Goal: Transaction & Acquisition: Purchase product/service

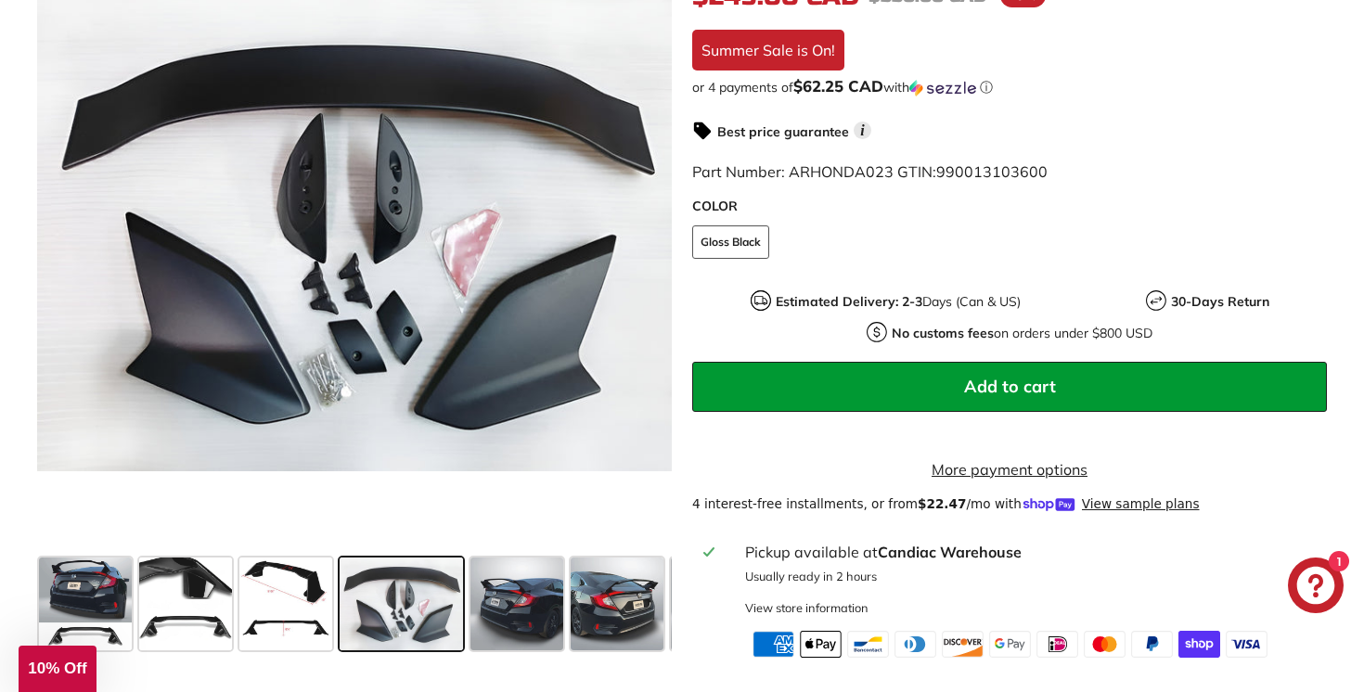
scroll to position [566, 0]
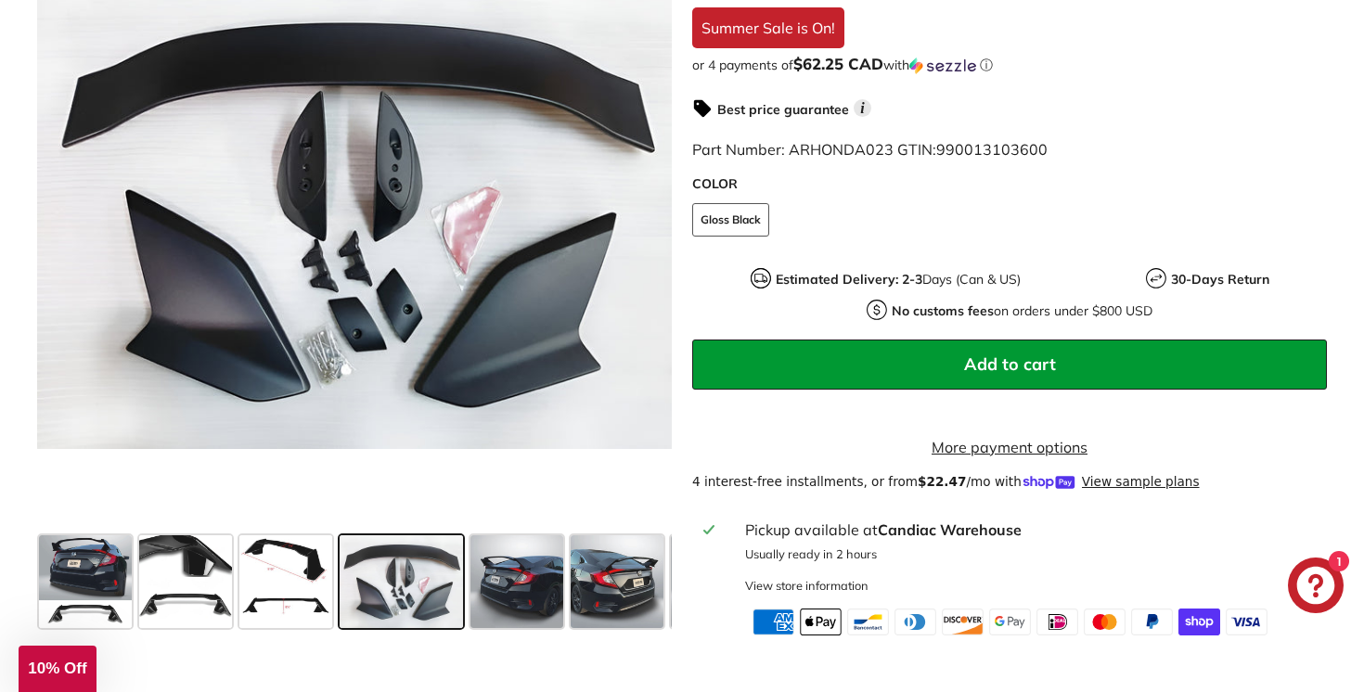
click at [69, 669] on span "10% Off" at bounding box center [57, 669] width 58 height 18
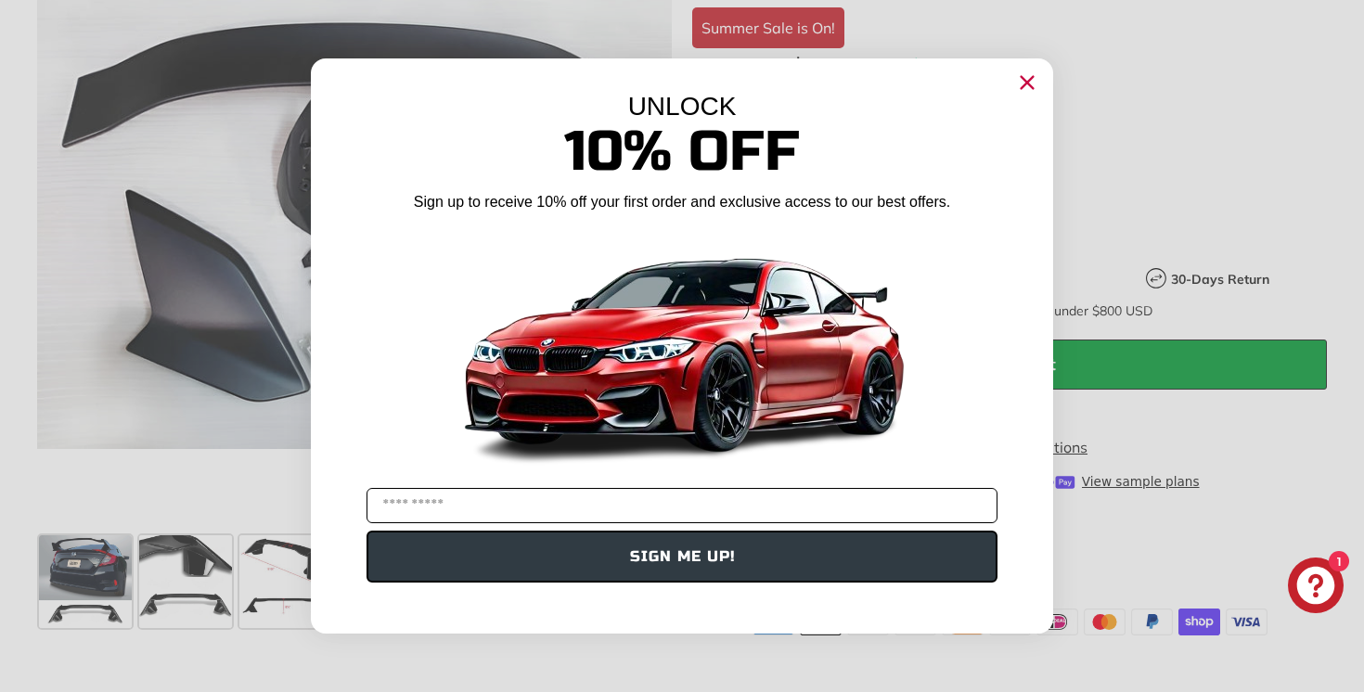
click at [681, 511] on input "YOUR EMAIL" at bounding box center [682, 505] width 631 height 35
type input "**********"
click at [678, 564] on button "SIGN ME UP!" at bounding box center [682, 557] width 631 height 52
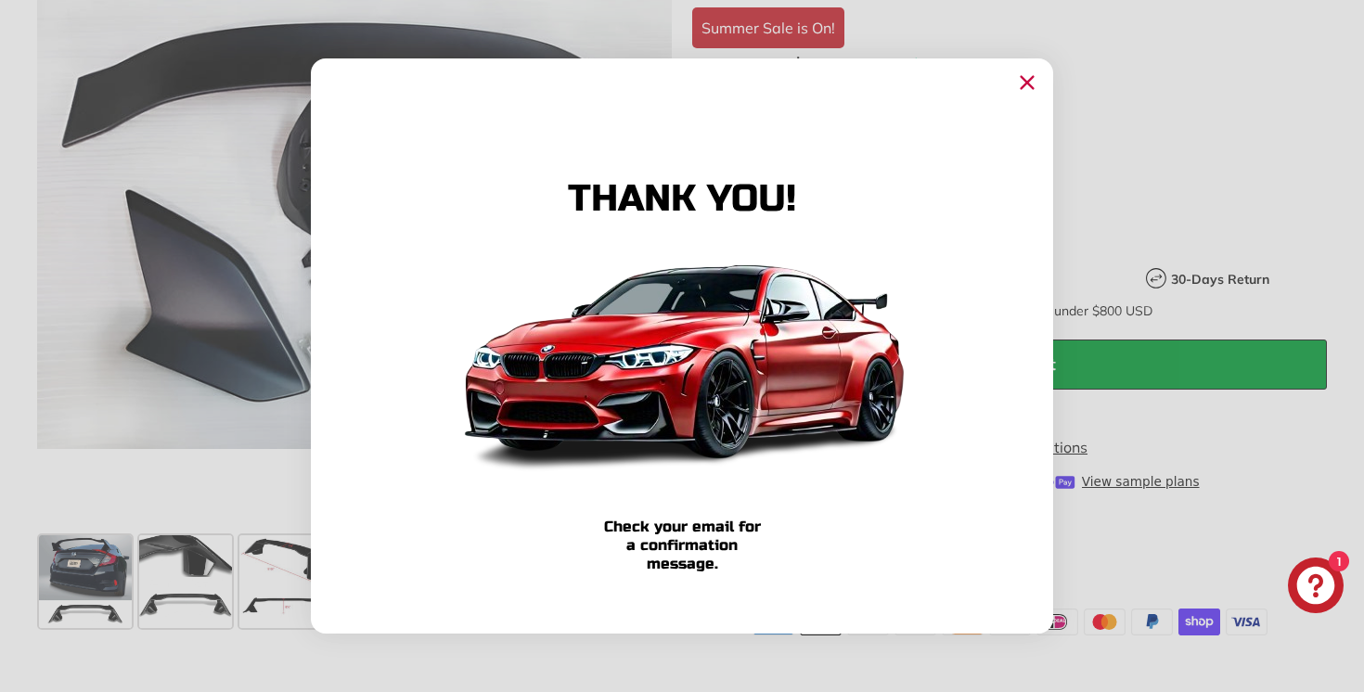
click at [1029, 86] on circle "Close dialog" at bounding box center [1027, 83] width 28 height 28
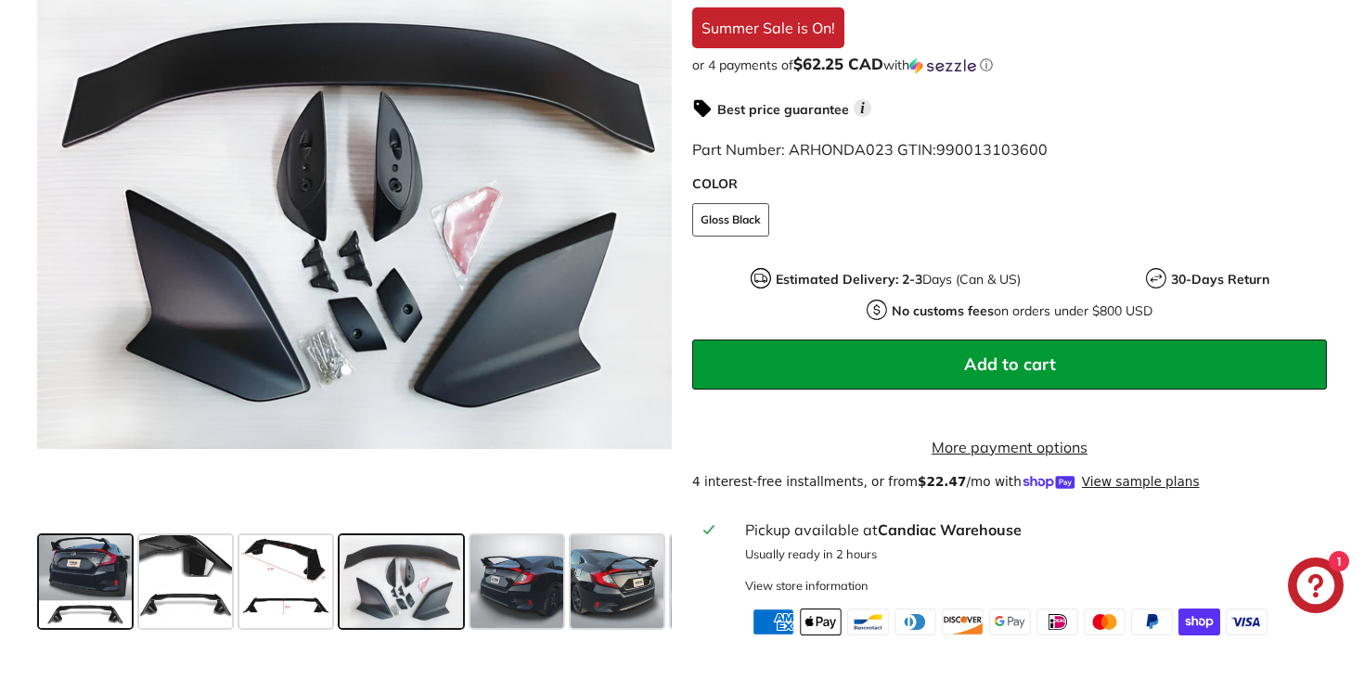
click at [85, 595] on span at bounding box center [85, 582] width 93 height 93
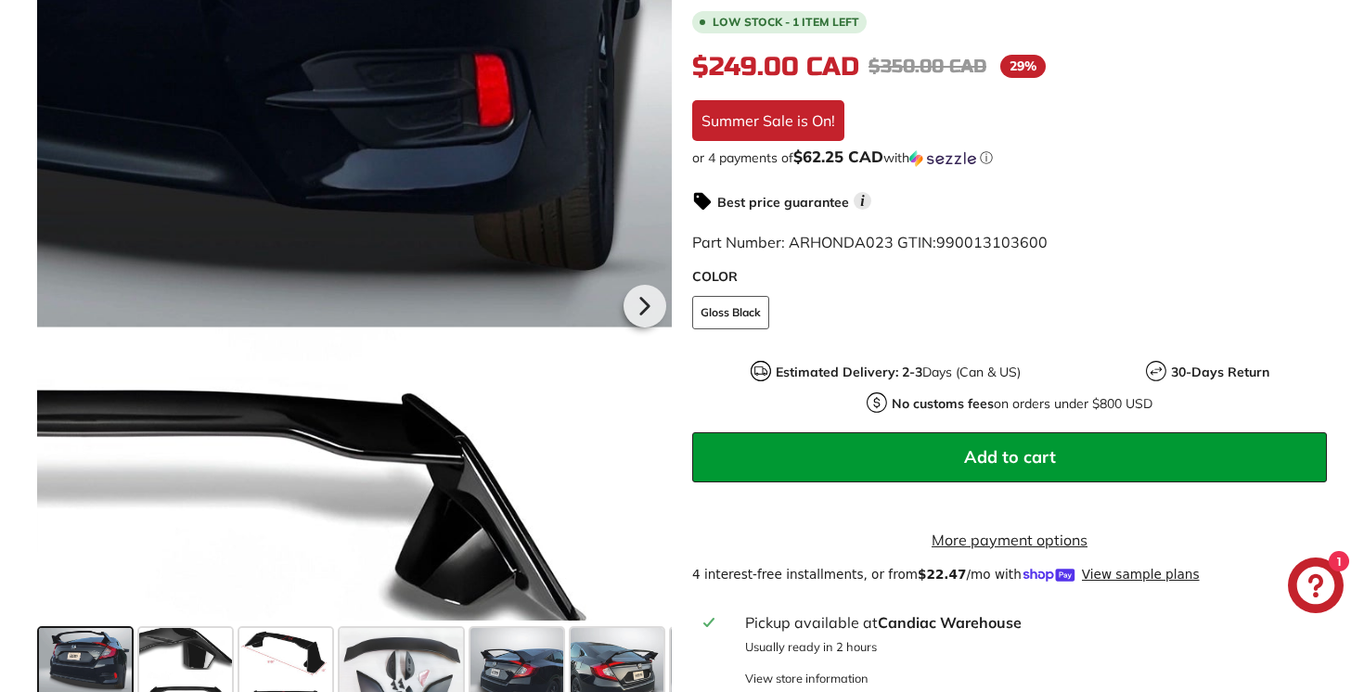
scroll to position [529, 0]
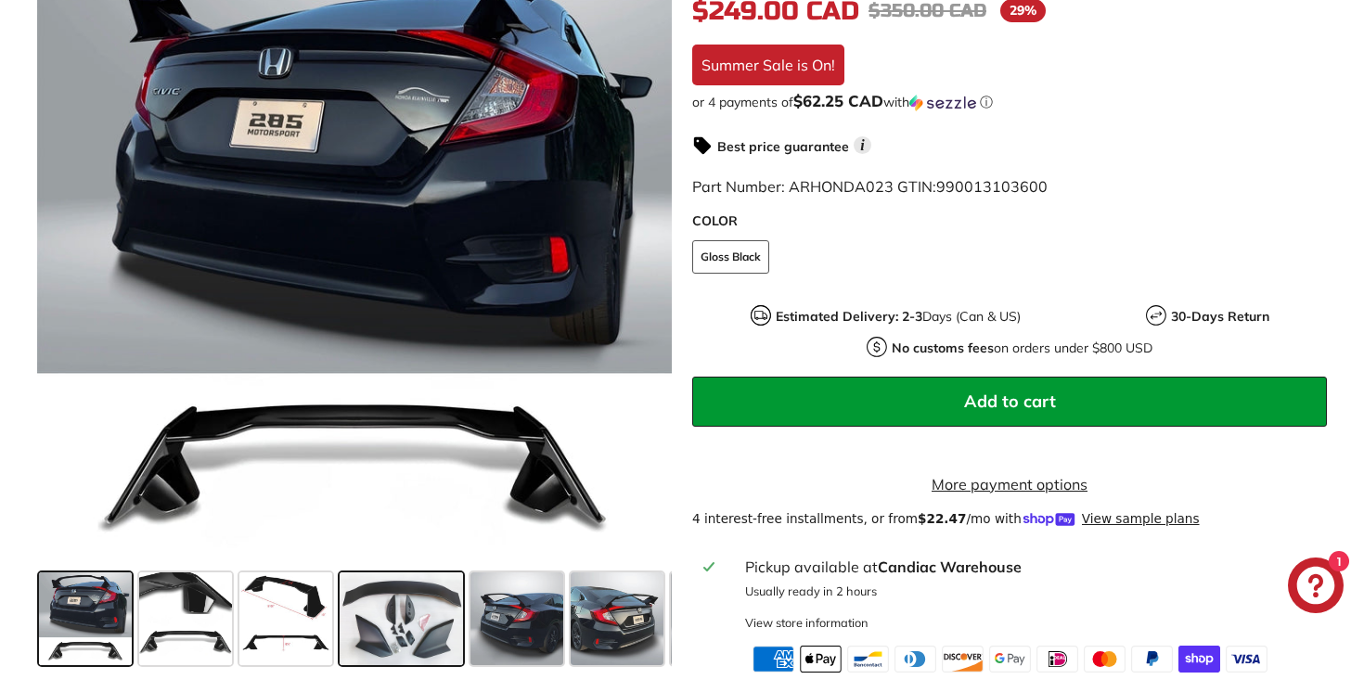
click at [354, 655] on span at bounding box center [401, 619] width 123 height 93
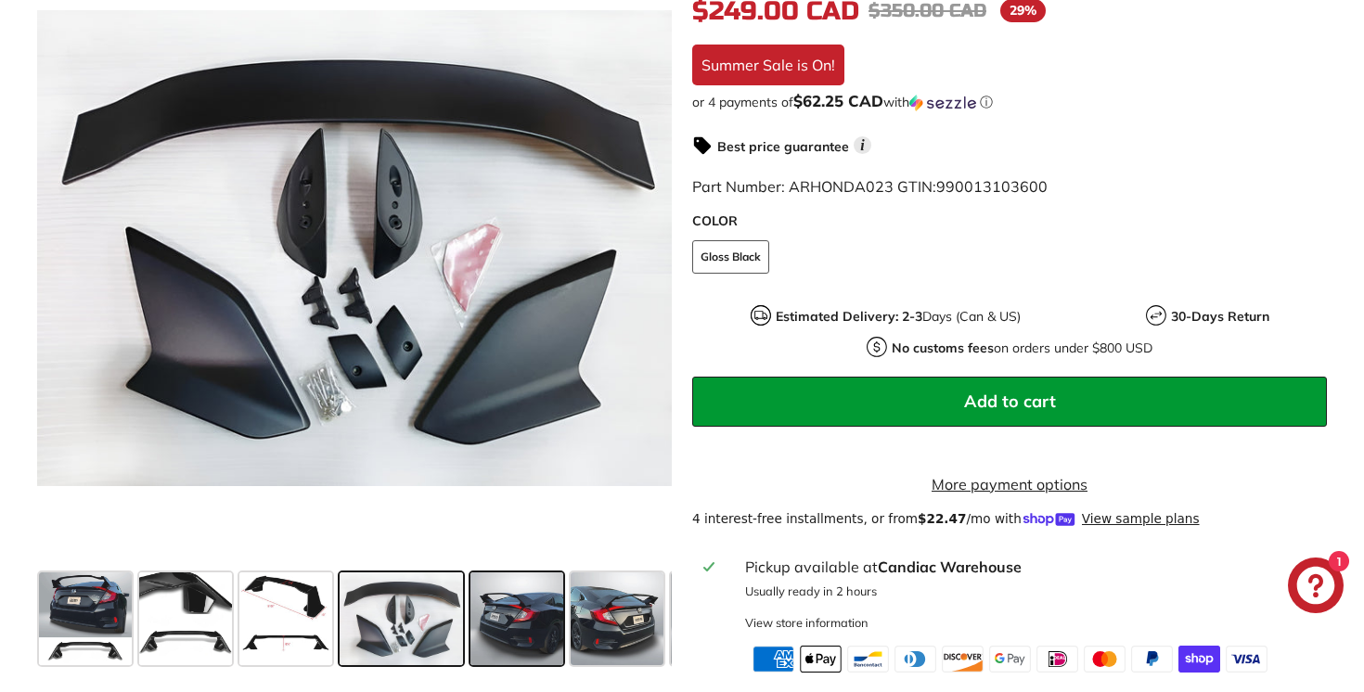
click at [492, 642] on span at bounding box center [517, 619] width 93 height 93
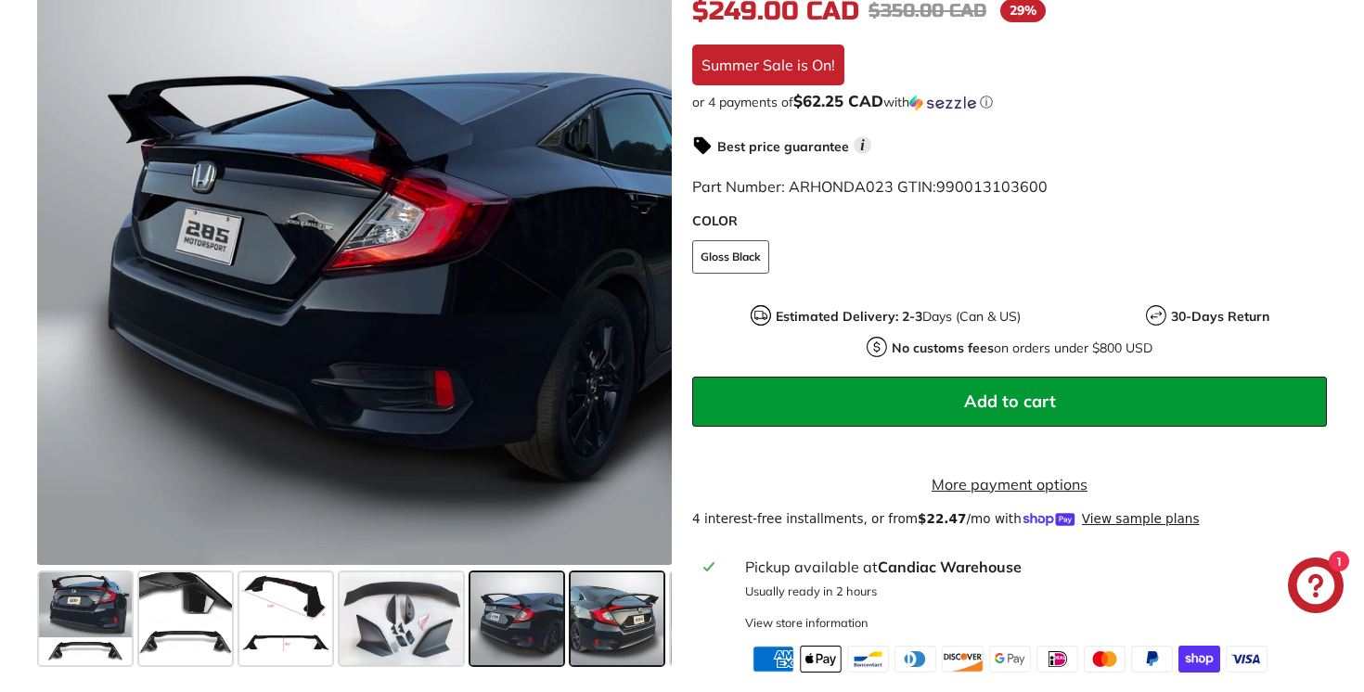
click at [605, 638] on span at bounding box center [617, 619] width 93 height 93
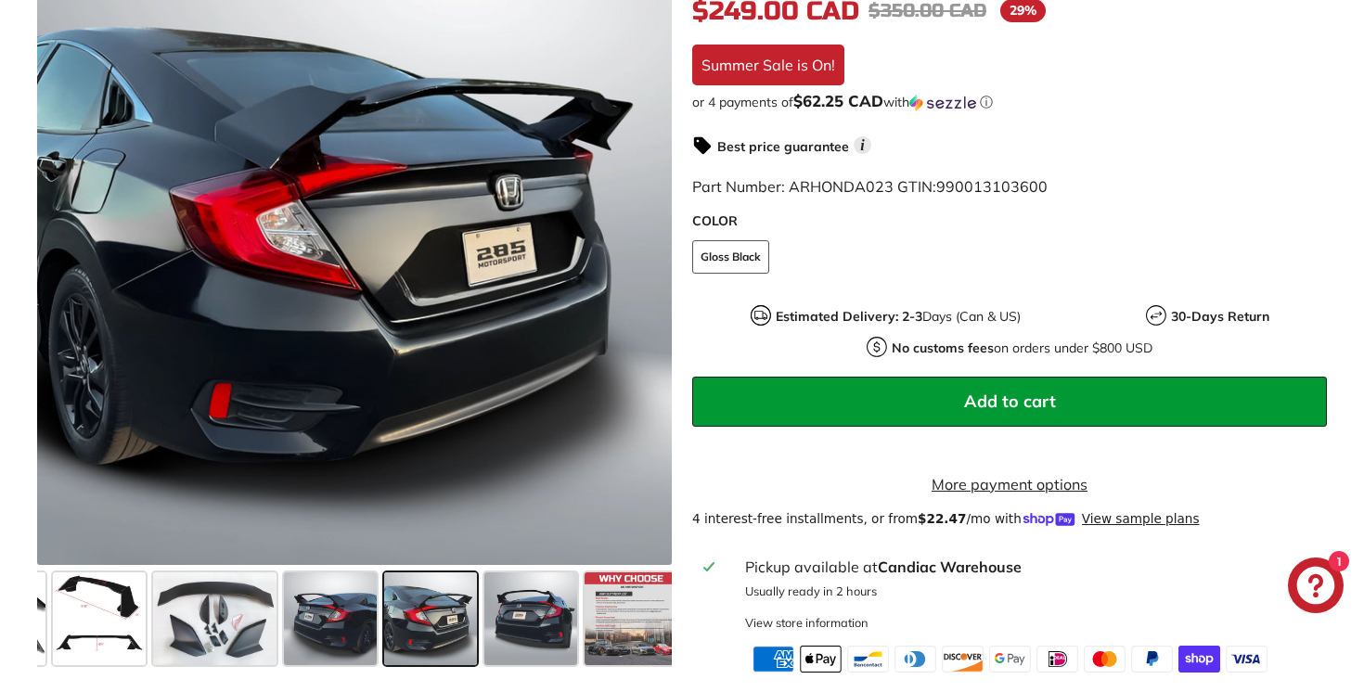
scroll to position [0, 196]
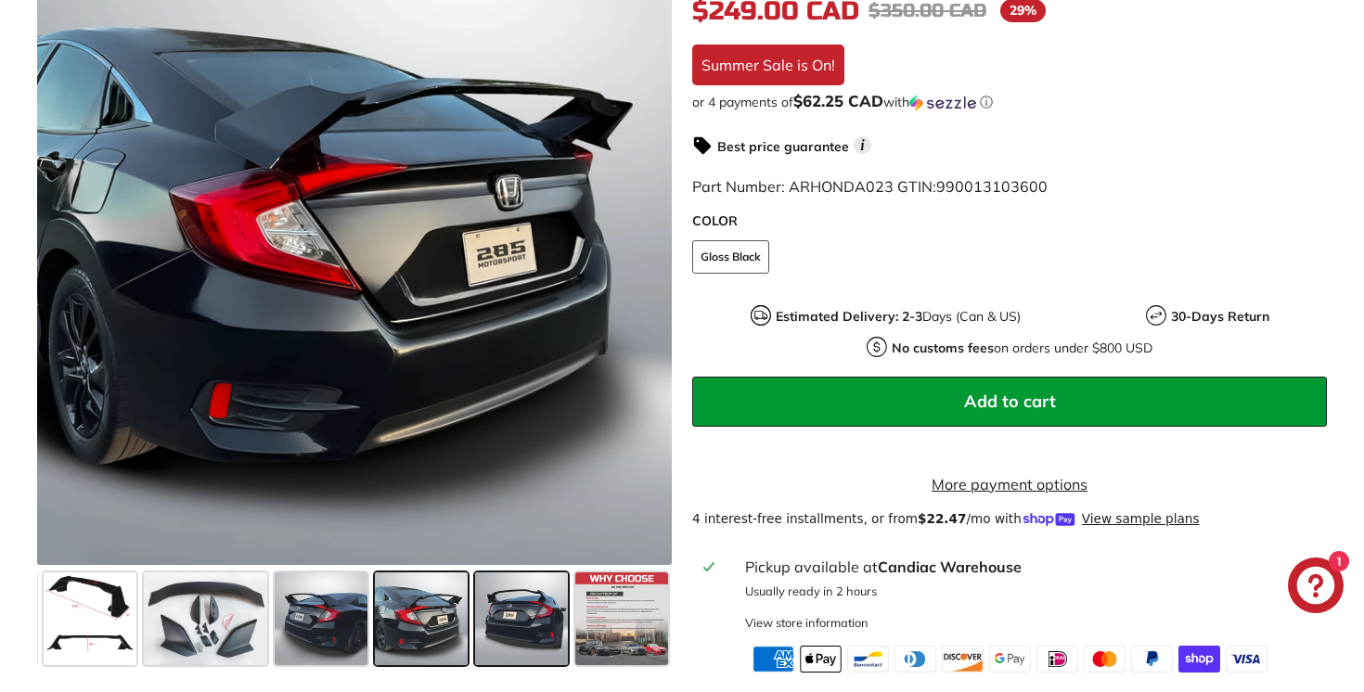
click at [521, 639] on span at bounding box center [521, 619] width 93 height 93
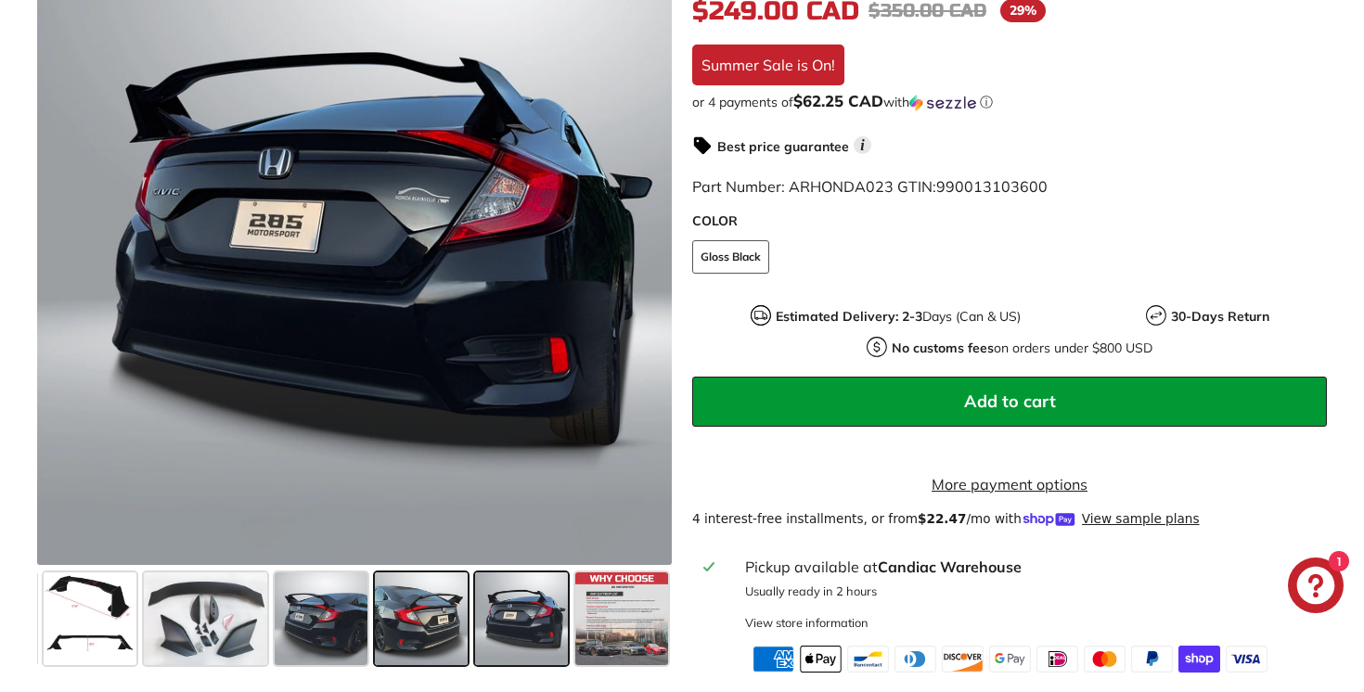
click at [424, 639] on span at bounding box center [421, 619] width 93 height 93
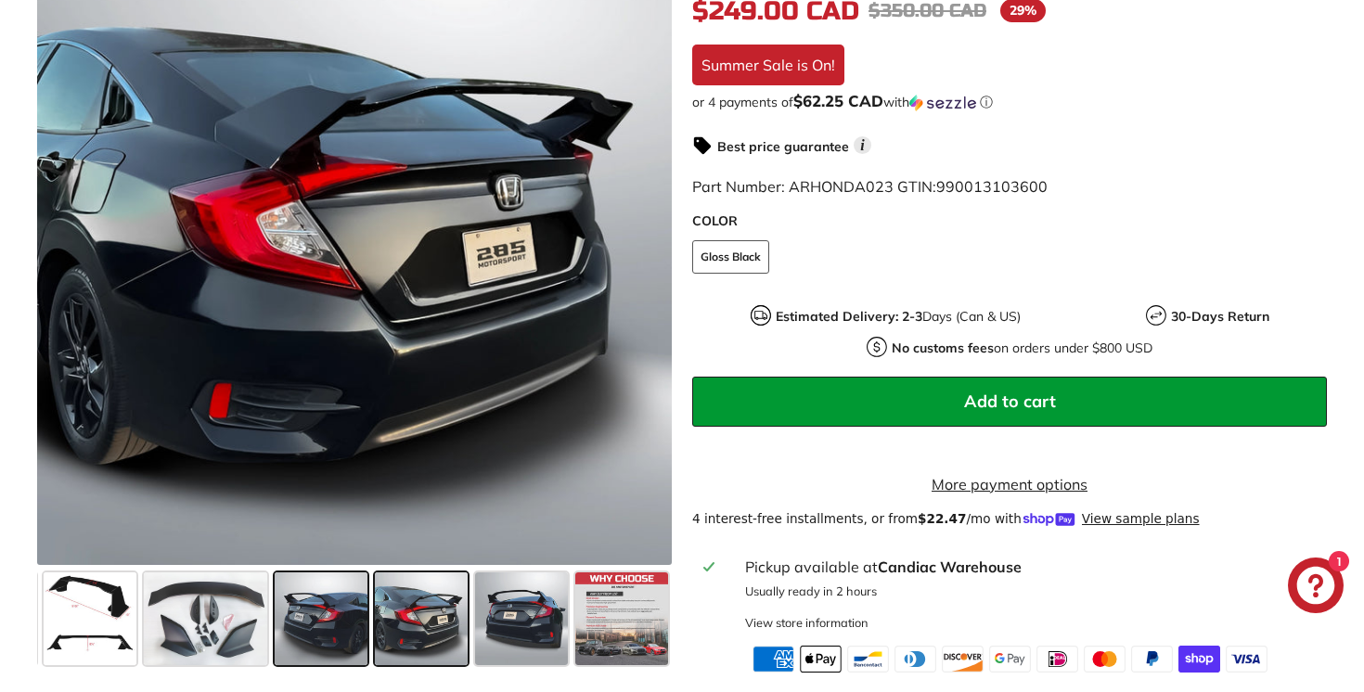
click at [346, 650] on span at bounding box center [321, 619] width 93 height 93
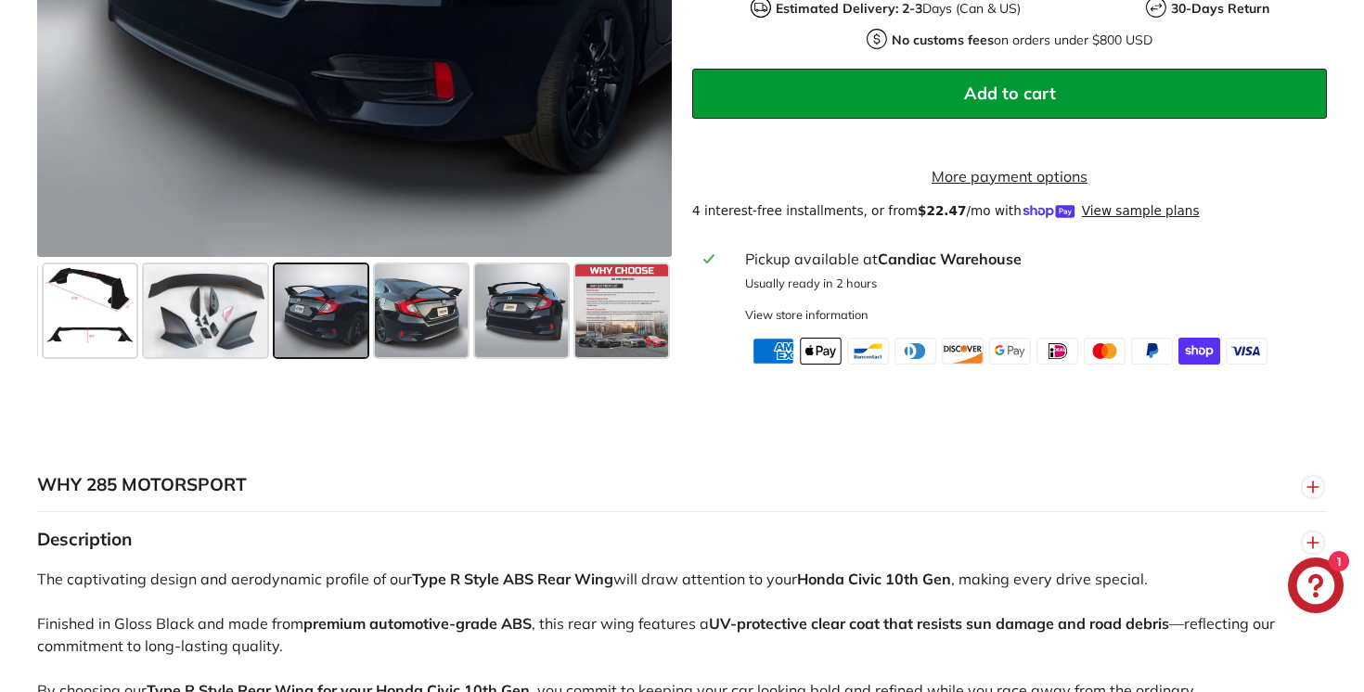
scroll to position [846, 0]
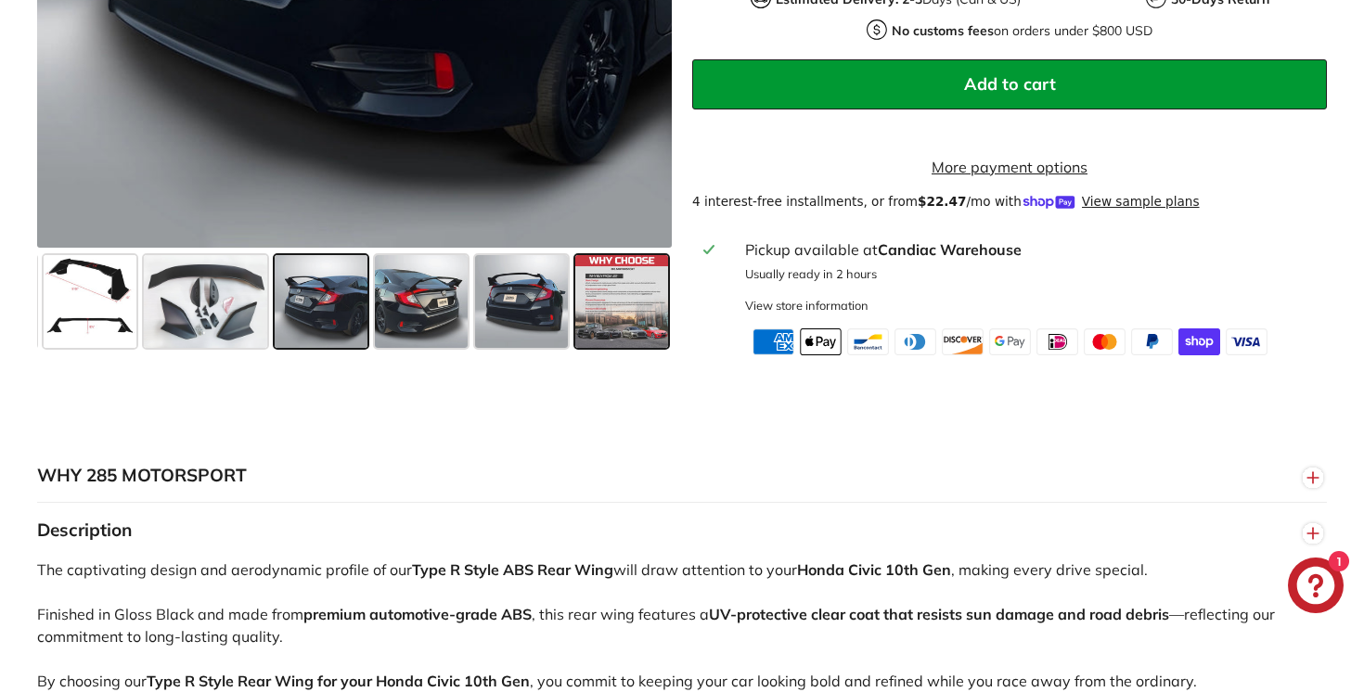
click at [616, 320] on span at bounding box center [621, 301] width 93 height 93
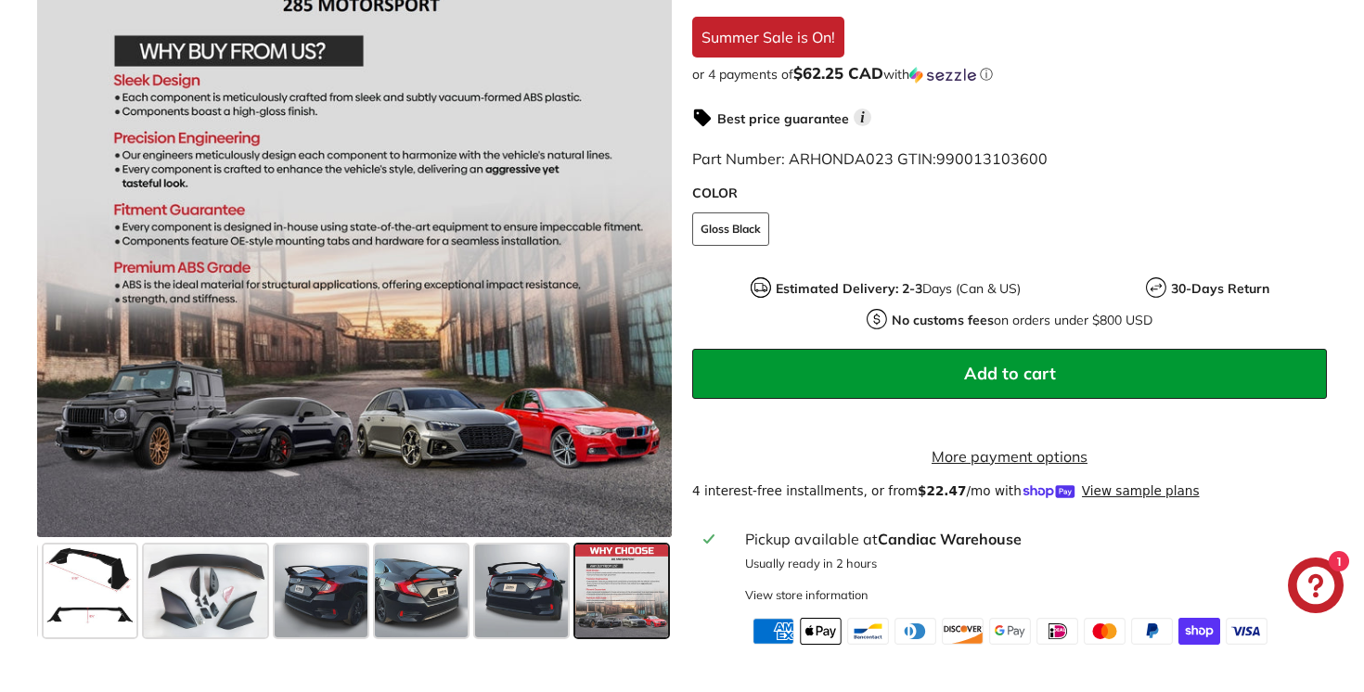
scroll to position [554, 0]
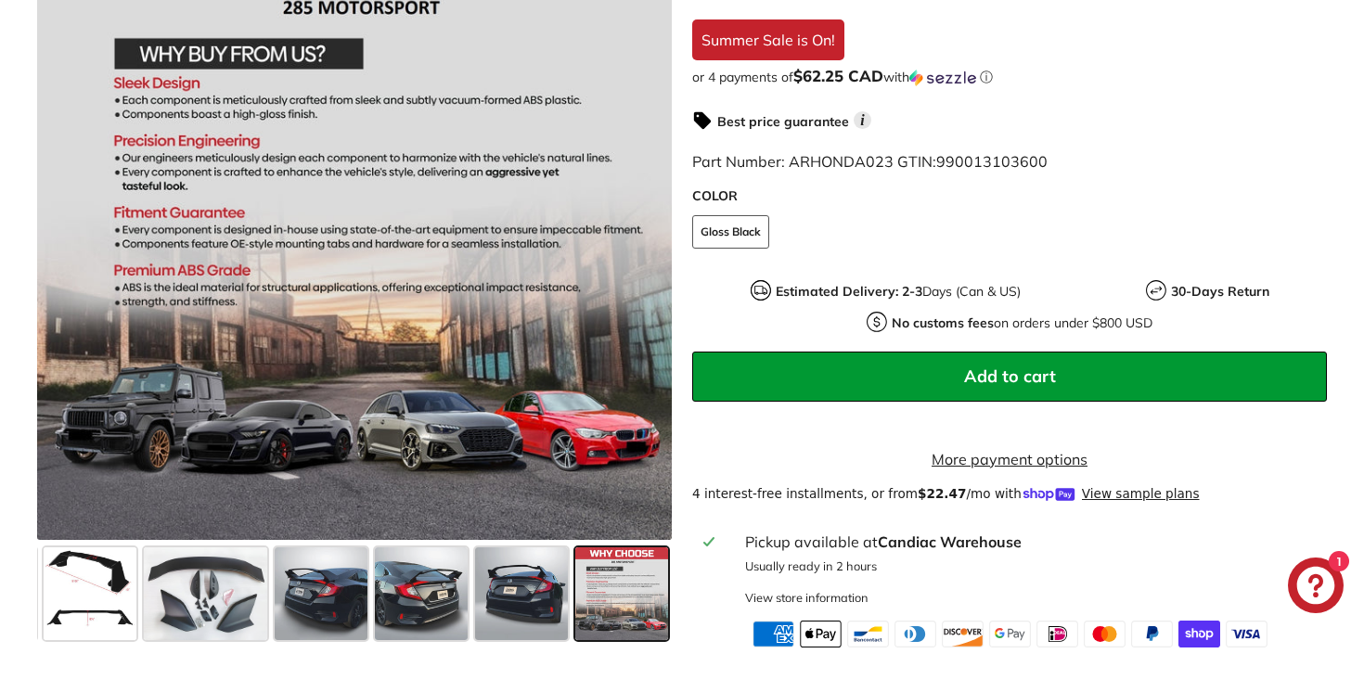
click at [967, 381] on span "Add to cart" at bounding box center [1010, 376] width 92 height 21
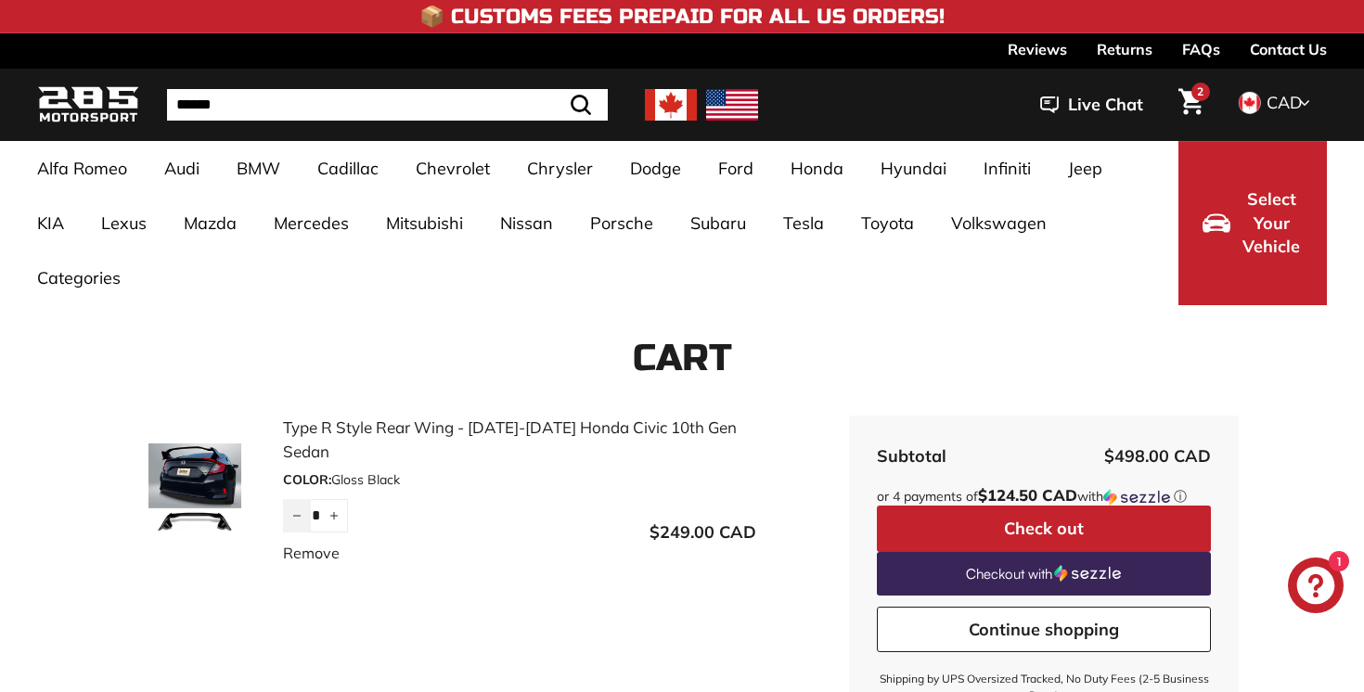
click at [299, 517] on icon "Reduce item quantity by one" at bounding box center [296, 515] width 9 height 9
type input "*"
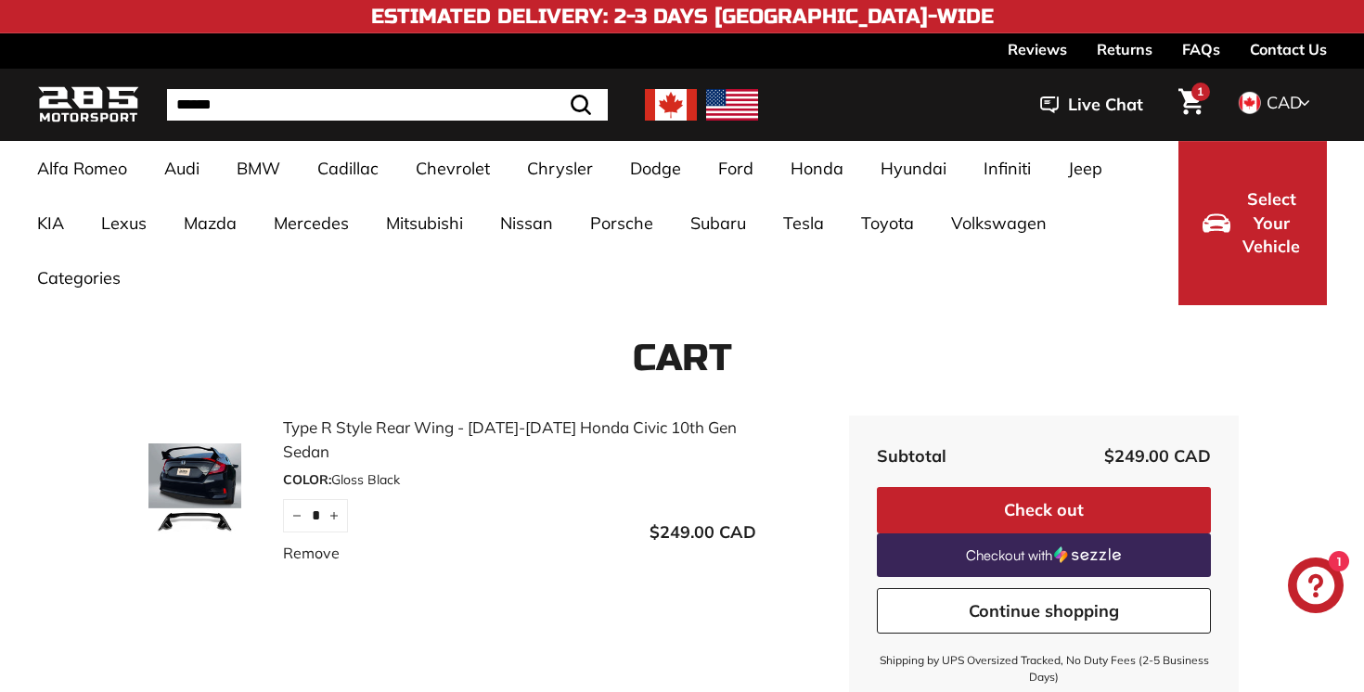
click at [1034, 510] on button "Check out" at bounding box center [1044, 510] width 334 height 46
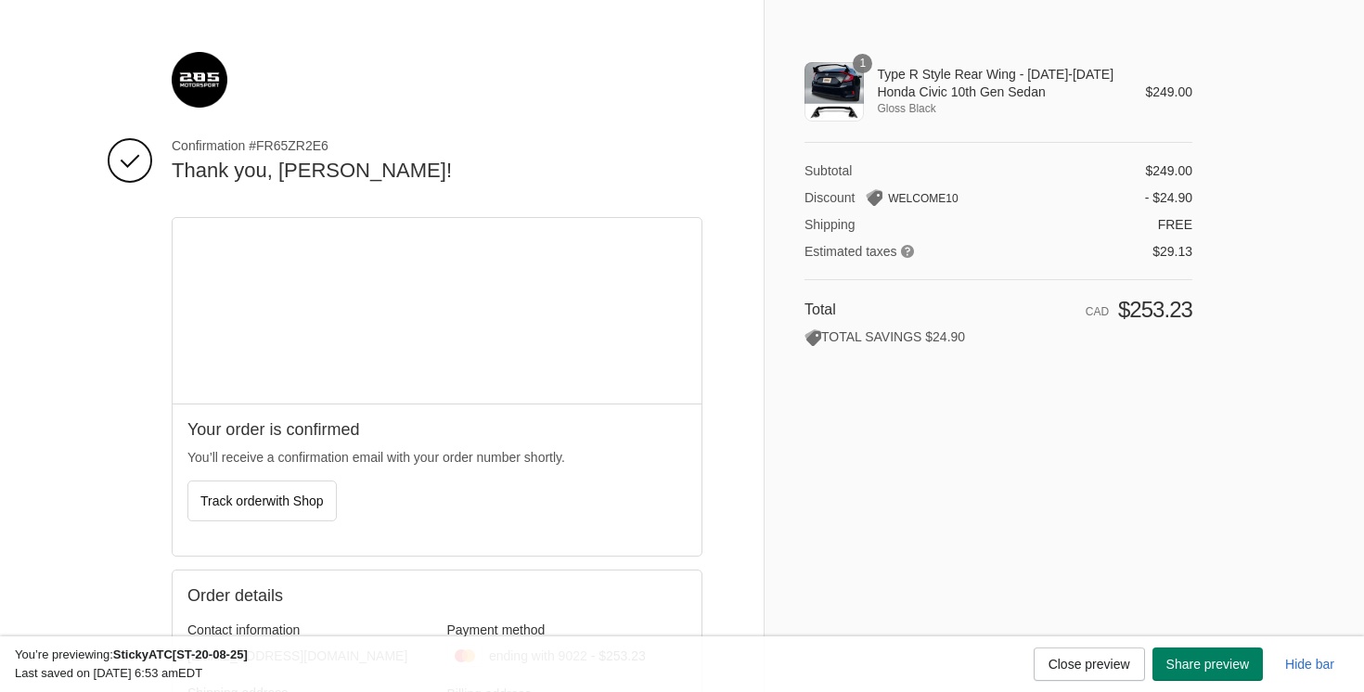
click at [206, 97] on img at bounding box center [200, 80] width 56 height 56
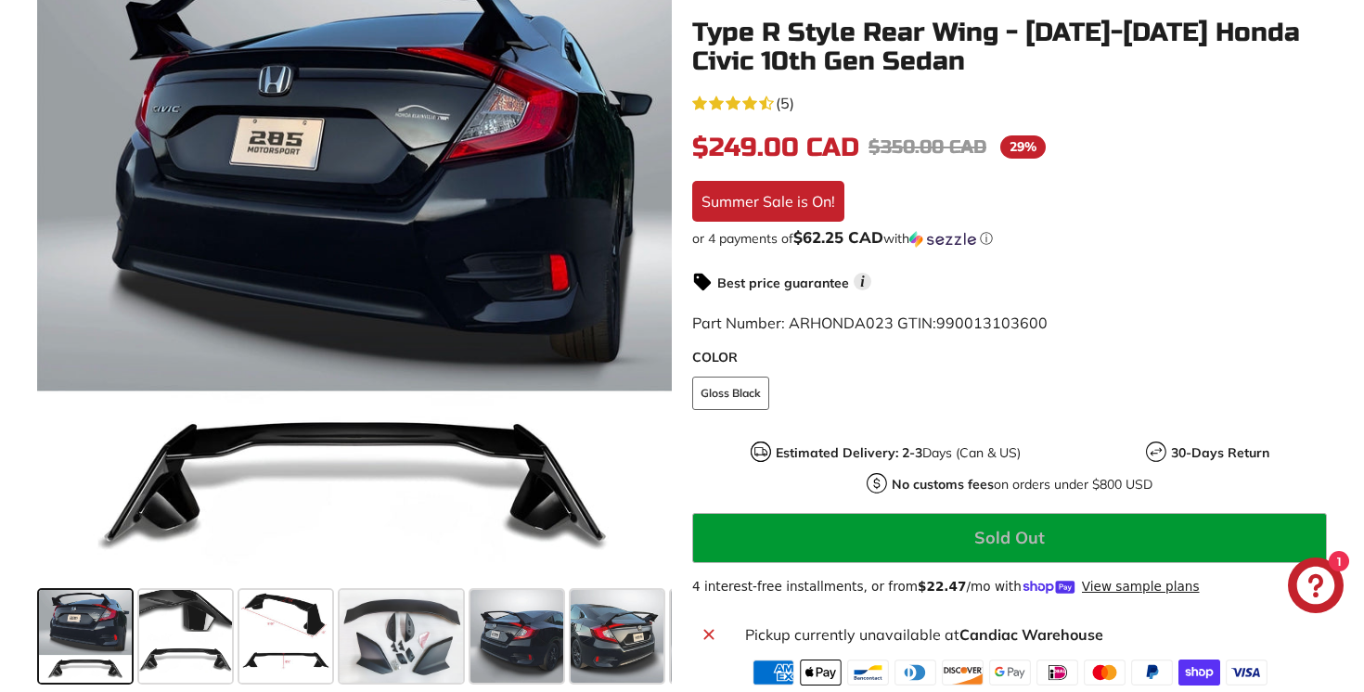
scroll to position [420, 0]
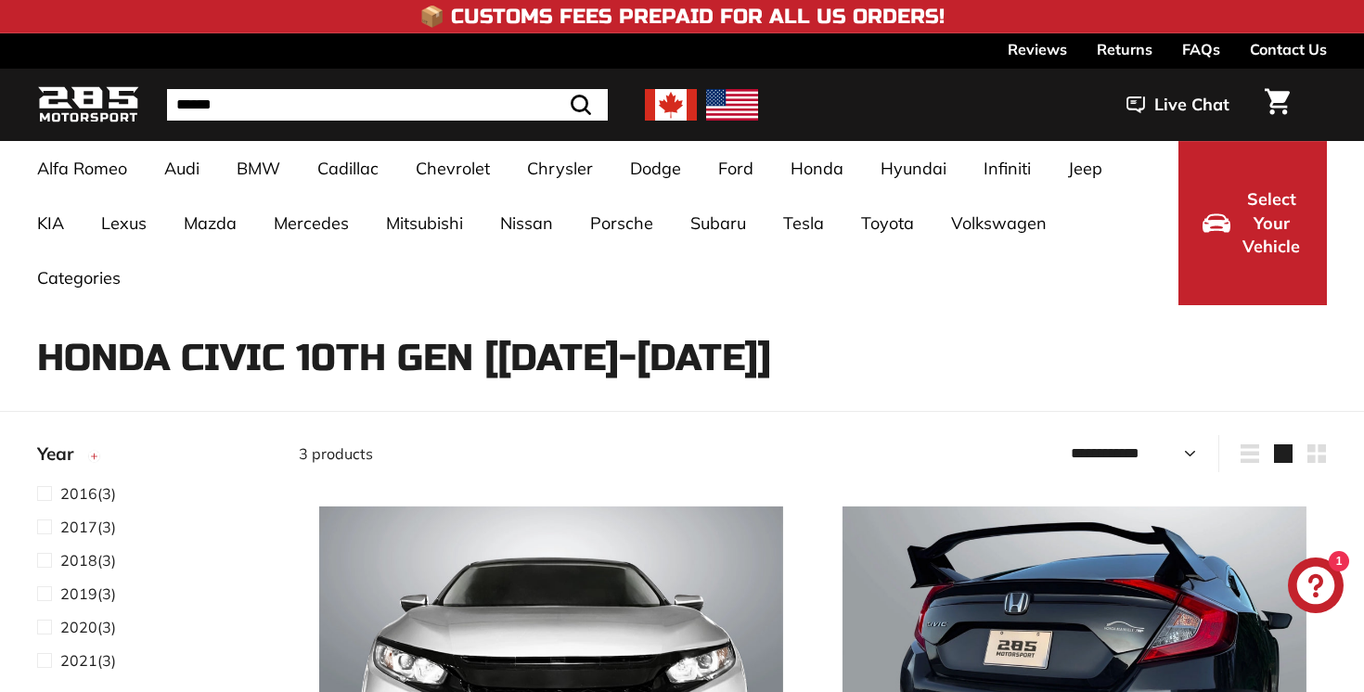
select select "**********"
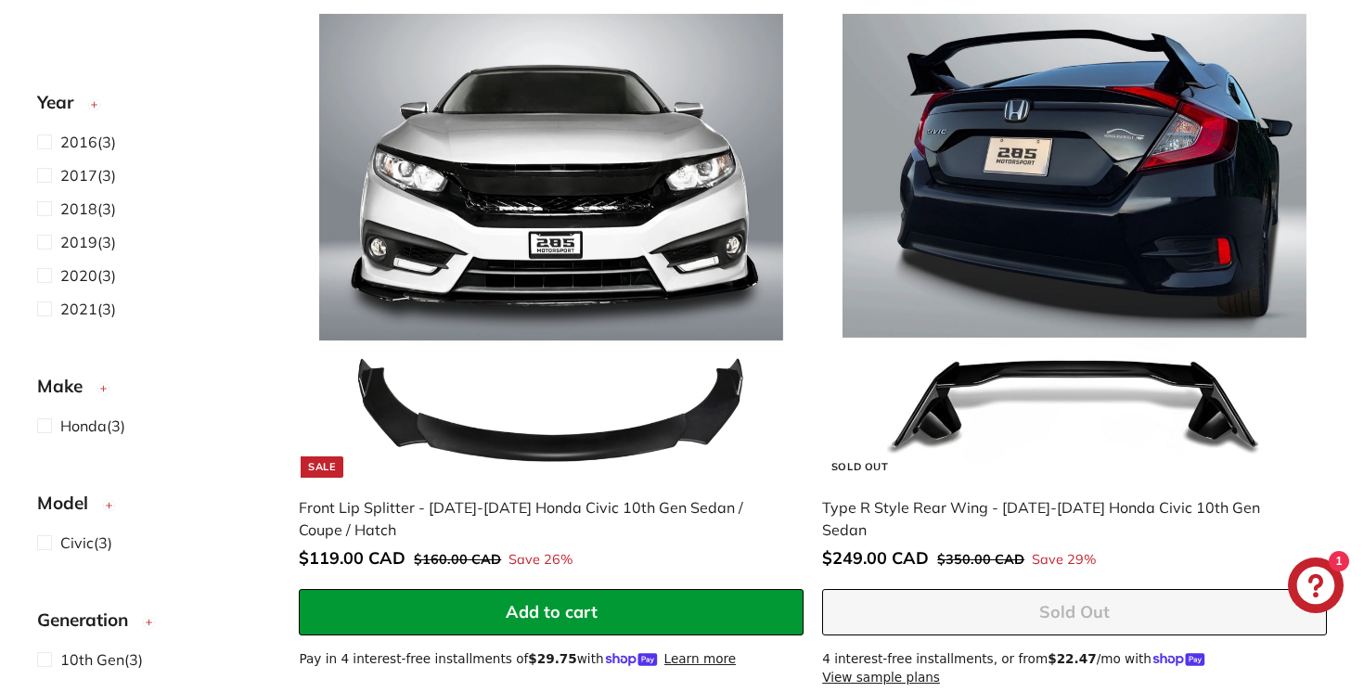
scroll to position [534, 0]
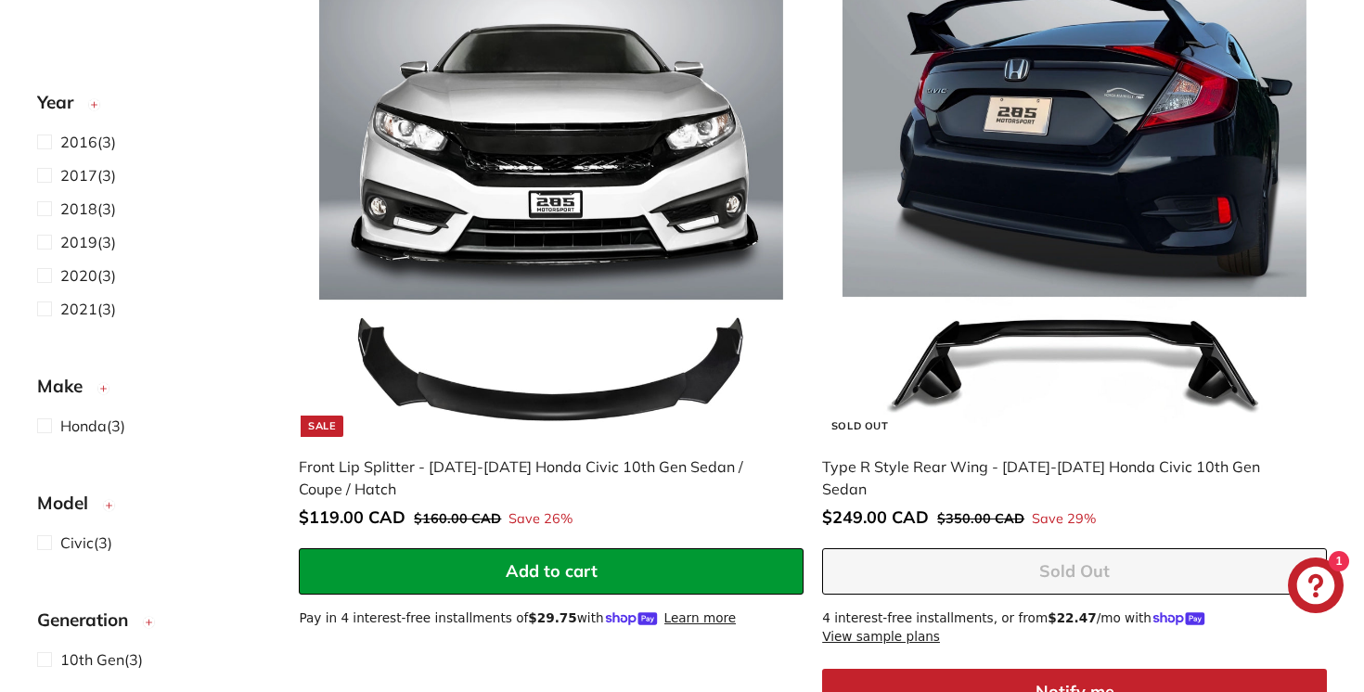
click at [531, 200] on img at bounding box center [551, 205] width 464 height 464
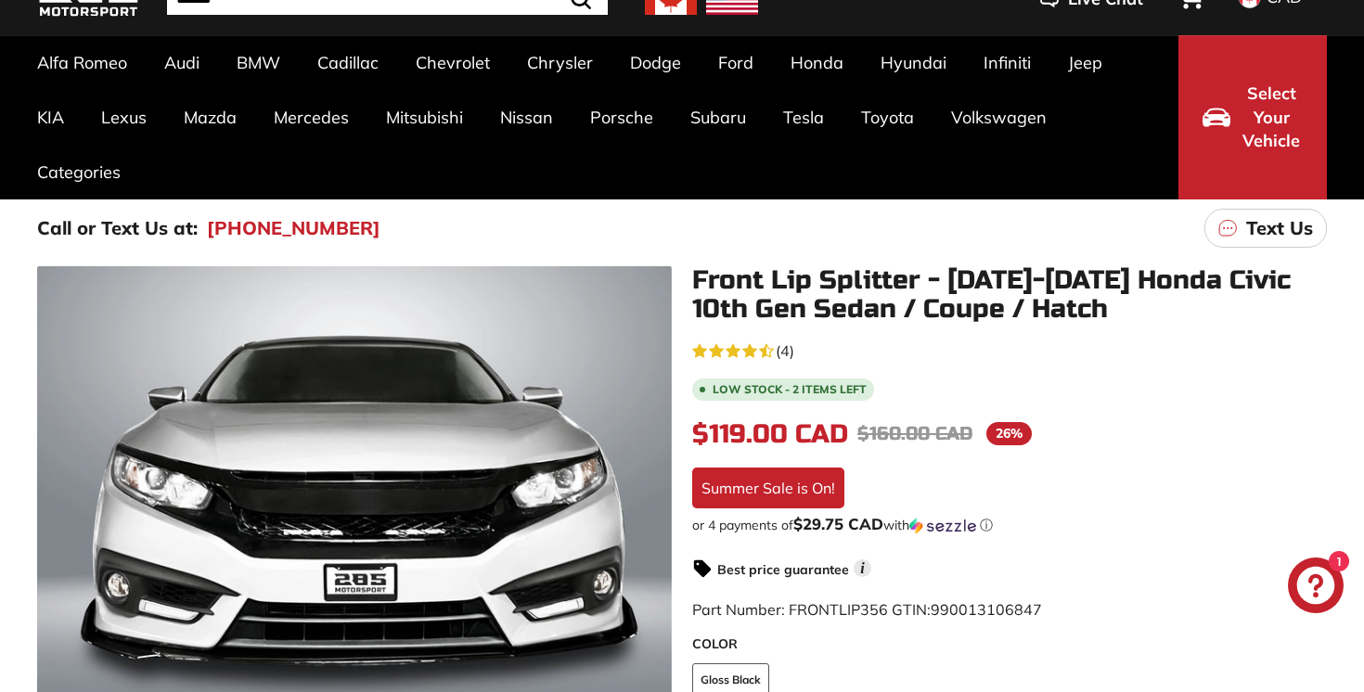
scroll to position [148, 0]
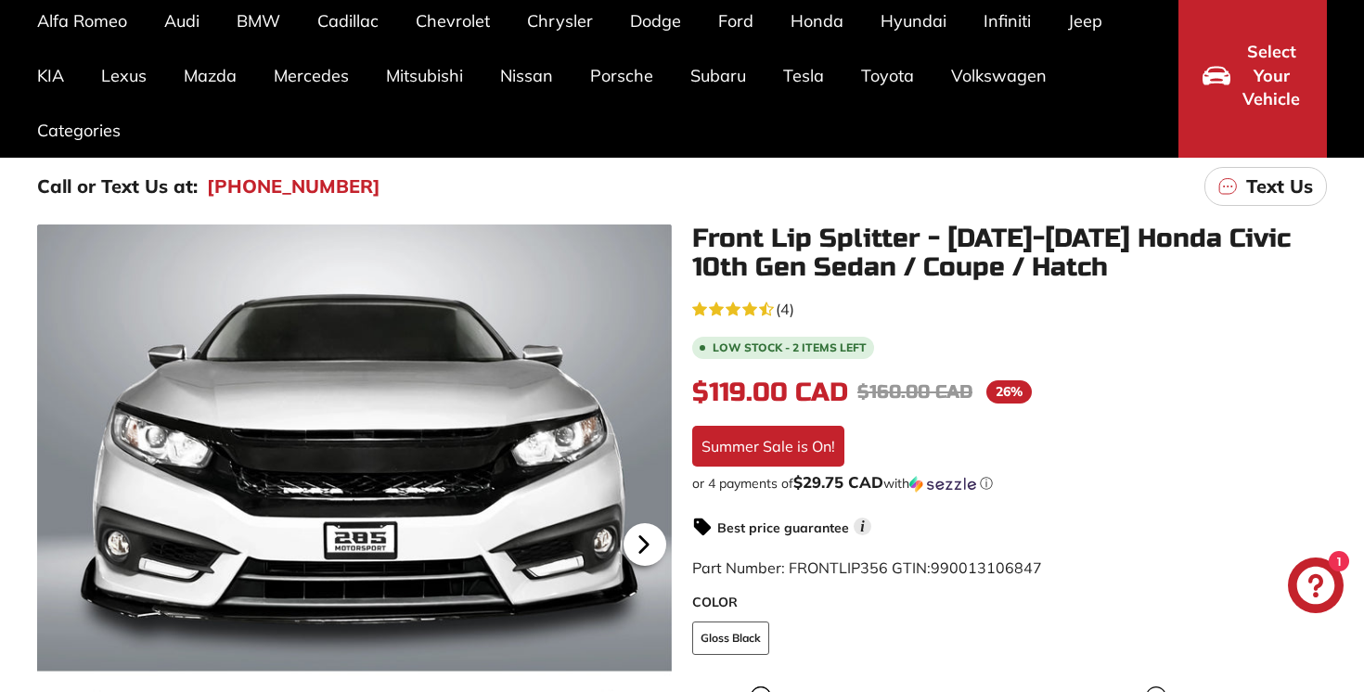
click at [642, 537] on icon at bounding box center [643, 545] width 7 height 16
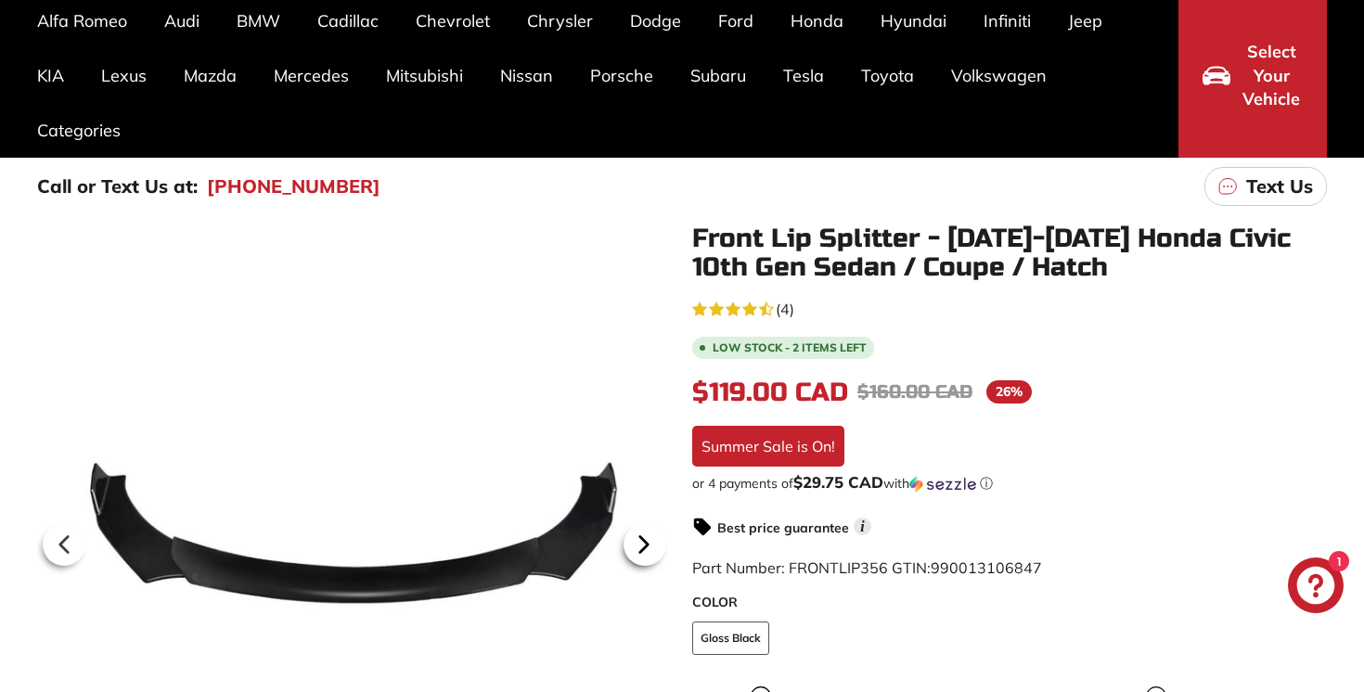
click at [642, 537] on icon at bounding box center [643, 545] width 7 height 16
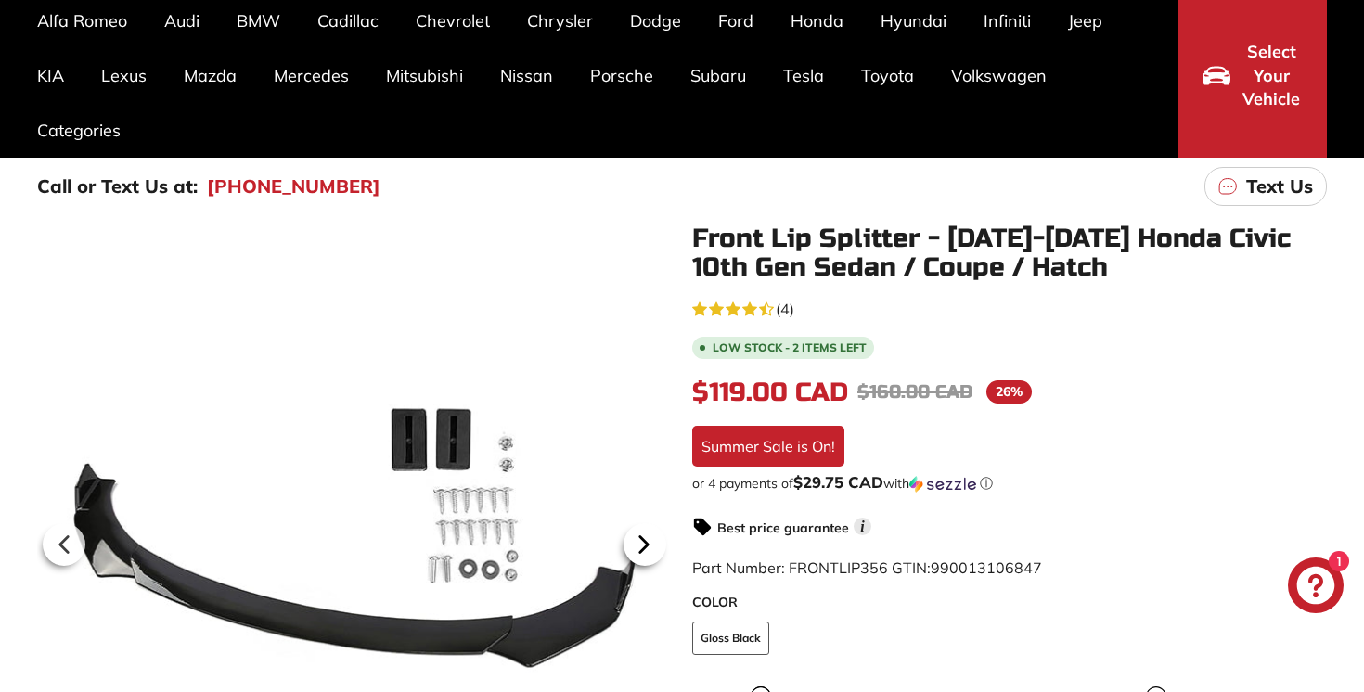
click at [642, 537] on icon at bounding box center [643, 545] width 7 height 16
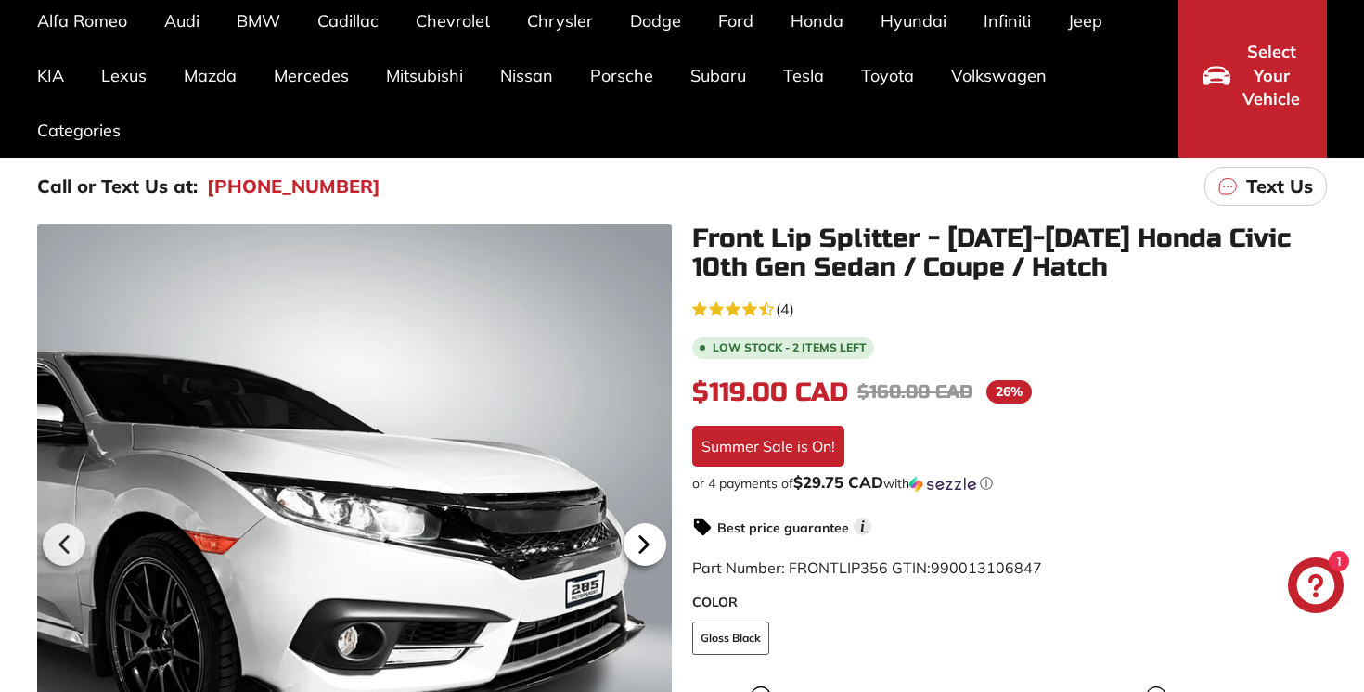
click at [641, 537] on icon at bounding box center [643, 545] width 7 height 16
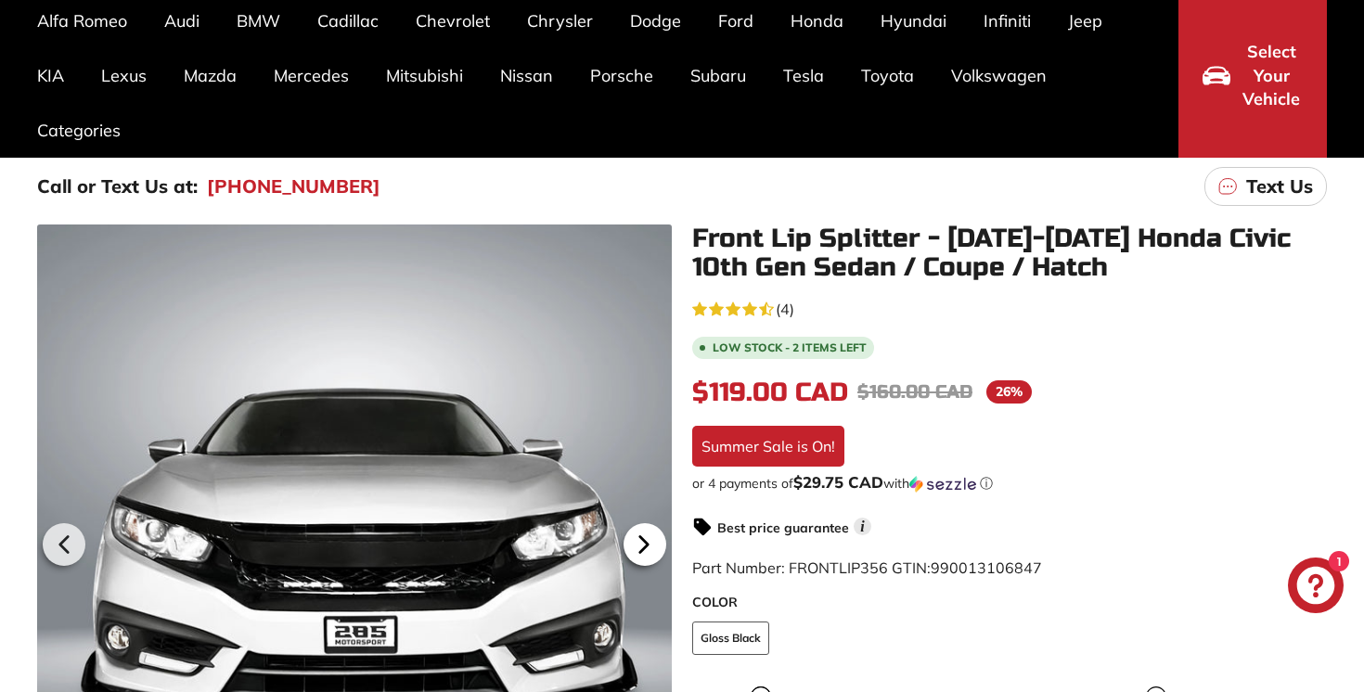
click at [641, 537] on icon at bounding box center [643, 545] width 7 height 16
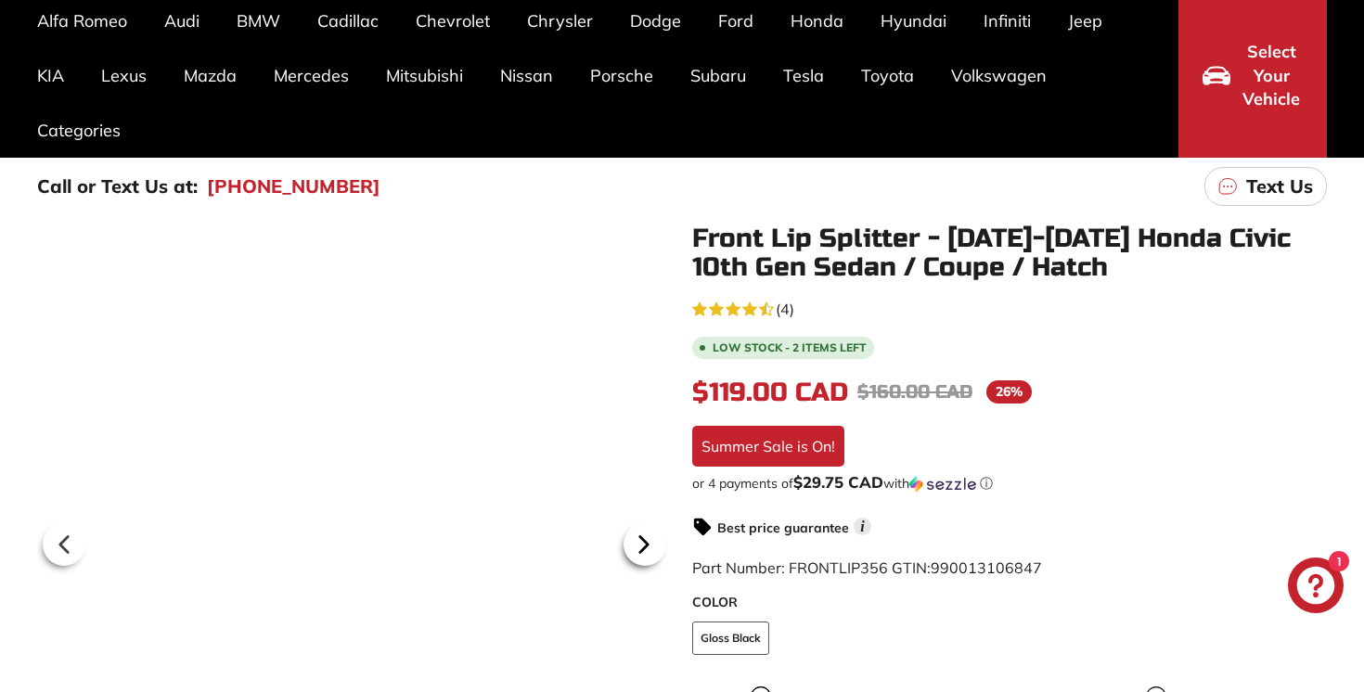
scroll to position [0, 111]
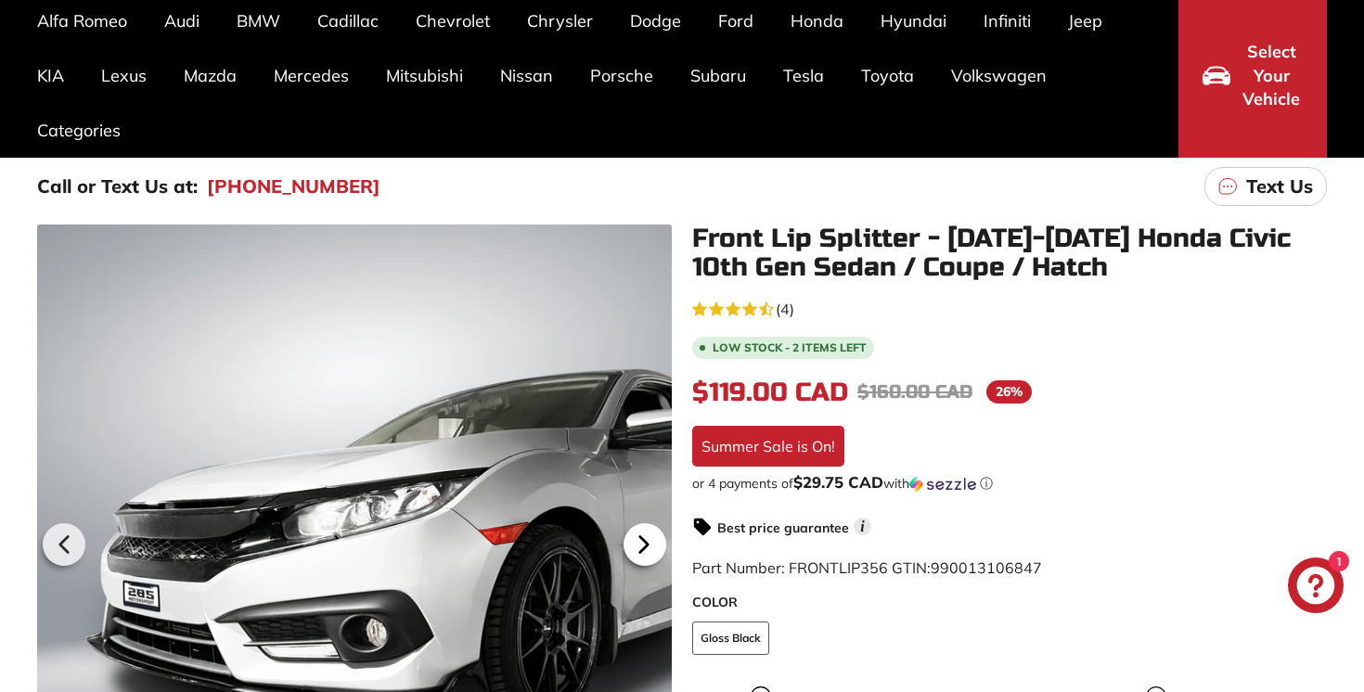
click at [641, 537] on icon at bounding box center [643, 545] width 7 height 16
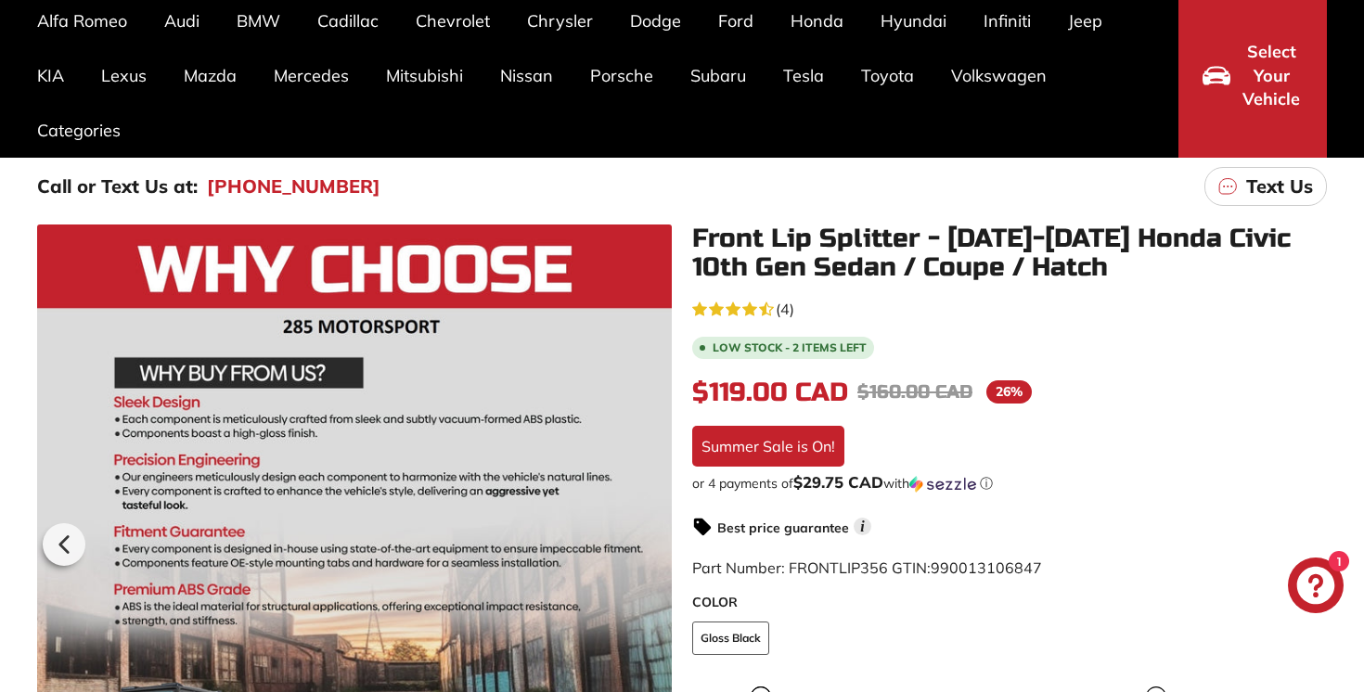
click at [641, 537] on div at bounding box center [354, 542] width 635 height 635
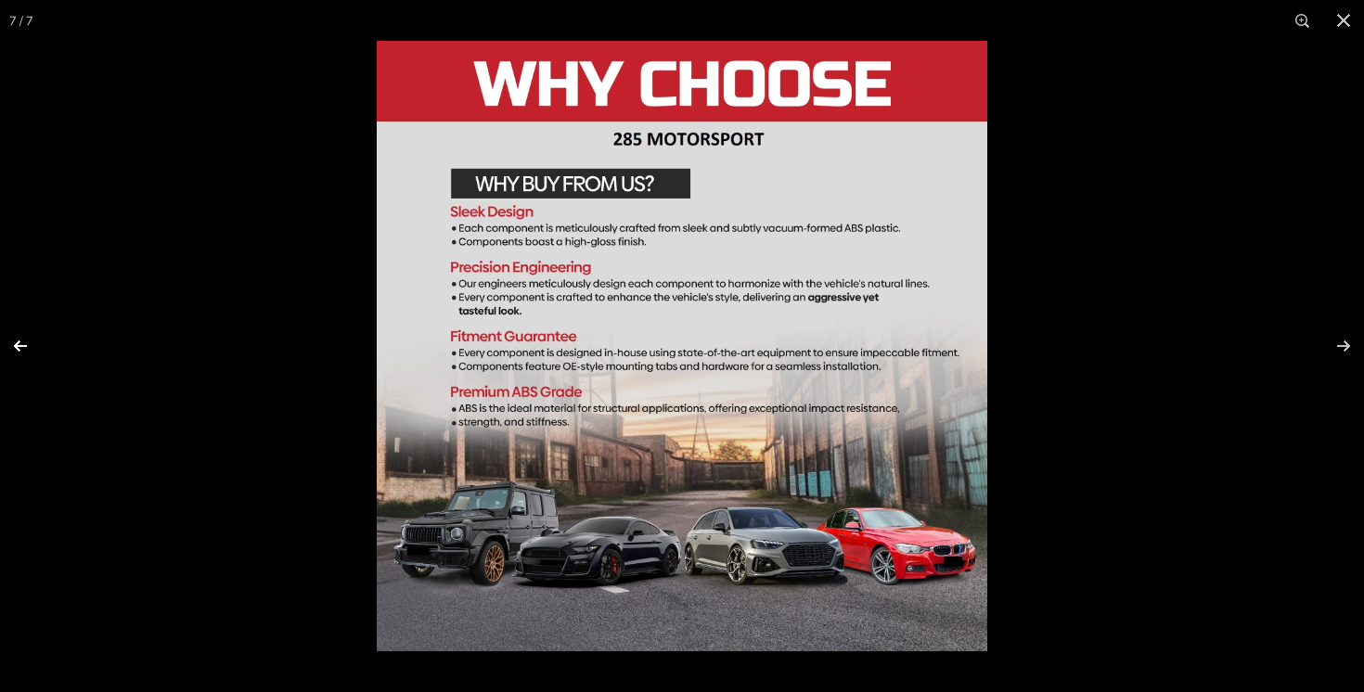
click at [16, 343] on button at bounding box center [32, 346] width 65 height 93
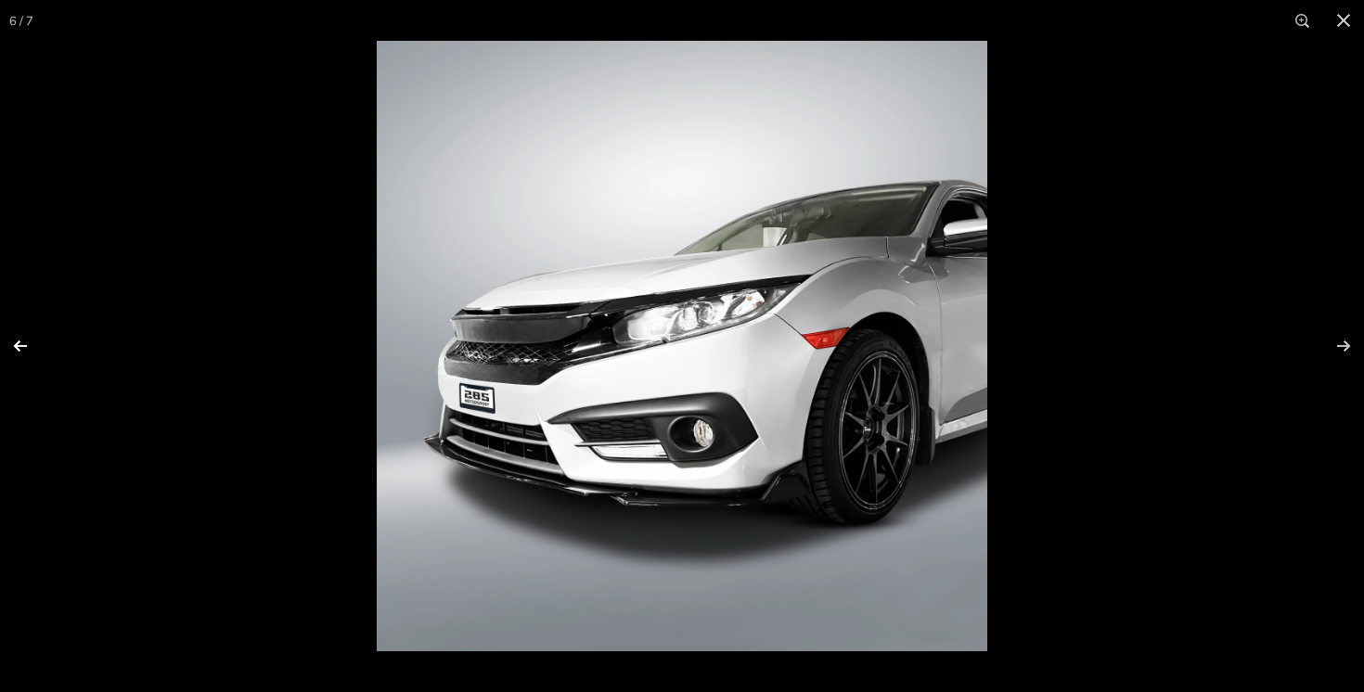
click at [16, 343] on button at bounding box center [32, 346] width 65 height 93
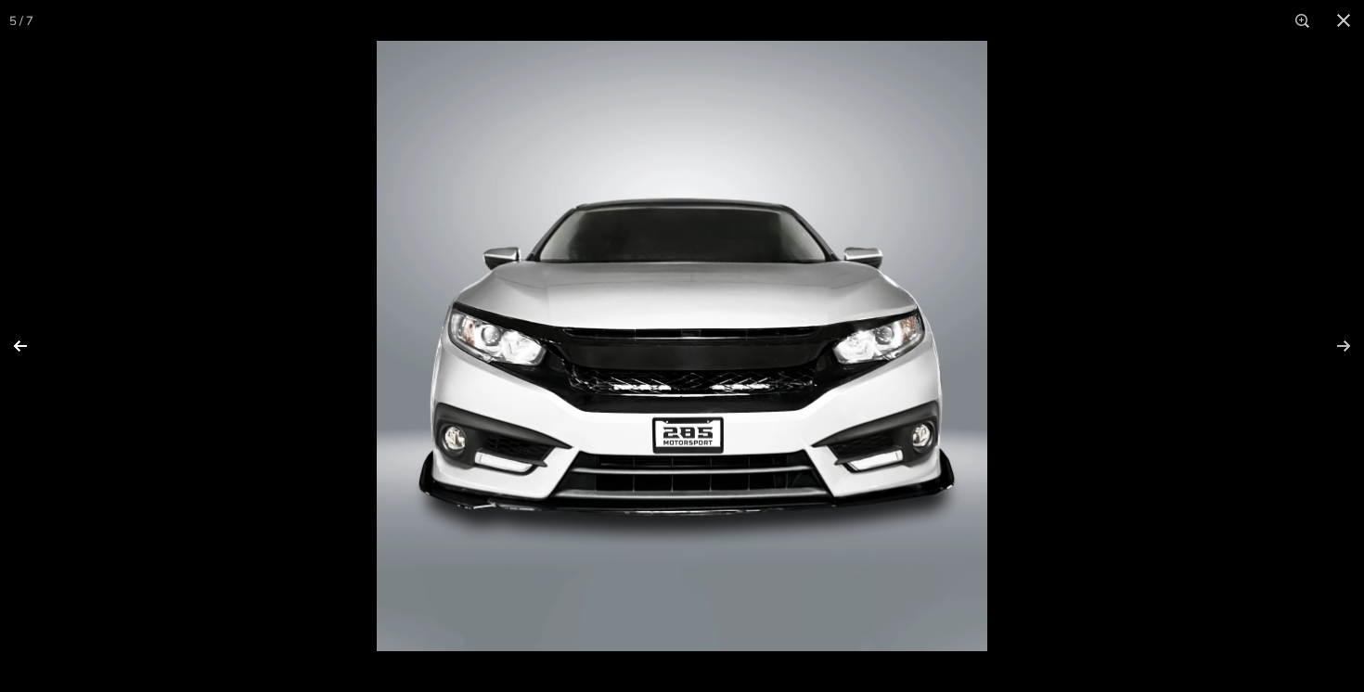
click at [16, 343] on button at bounding box center [32, 346] width 65 height 93
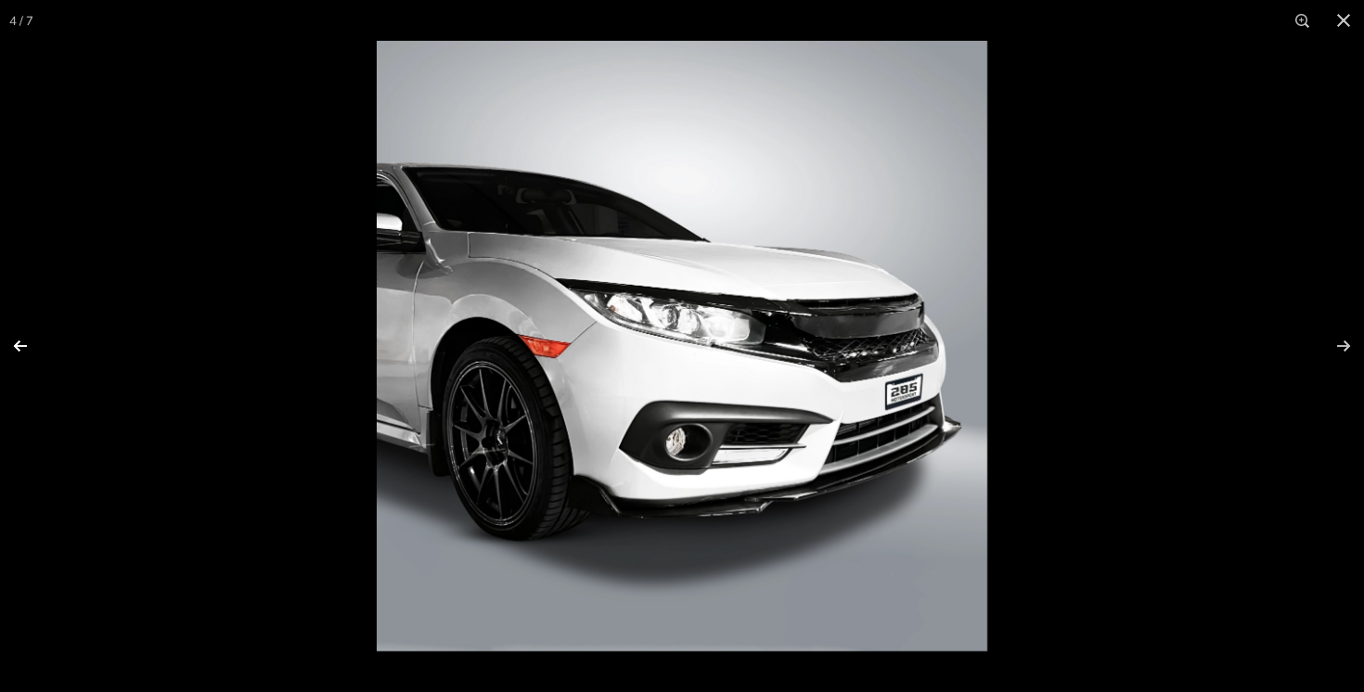
click at [16, 343] on button at bounding box center [32, 346] width 65 height 93
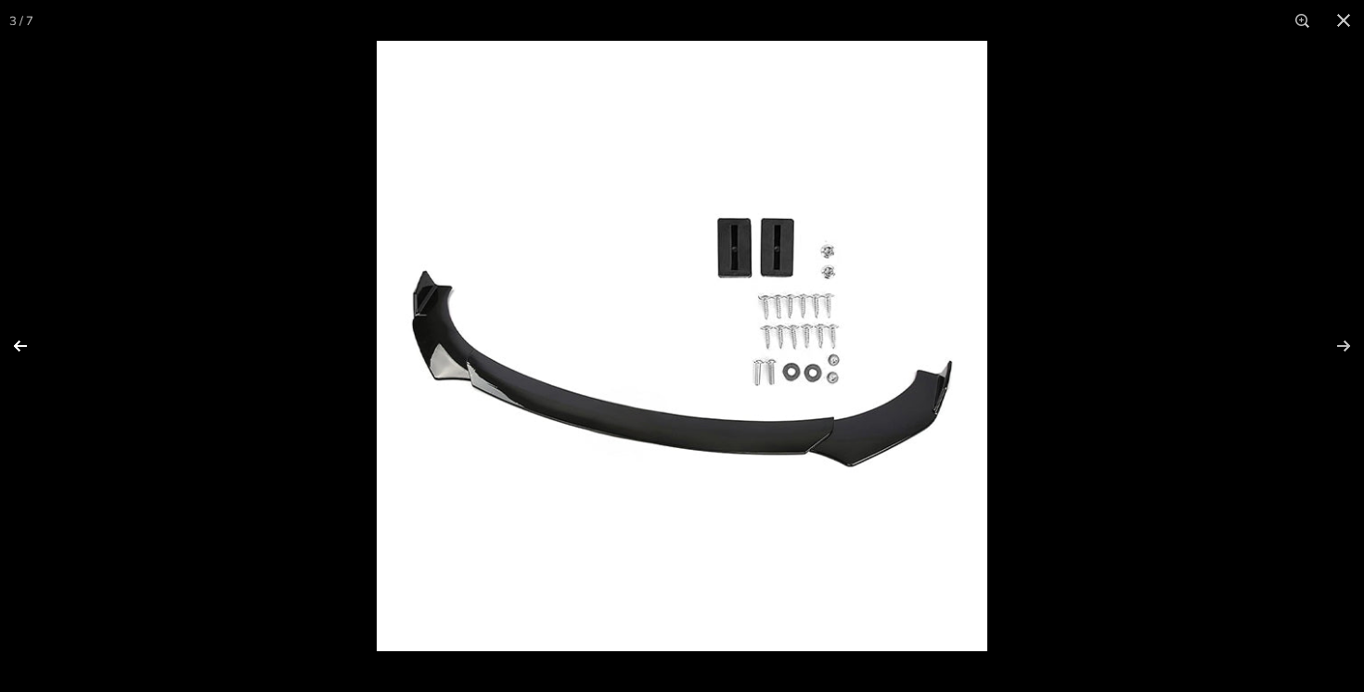
click at [16, 343] on button at bounding box center [32, 346] width 65 height 93
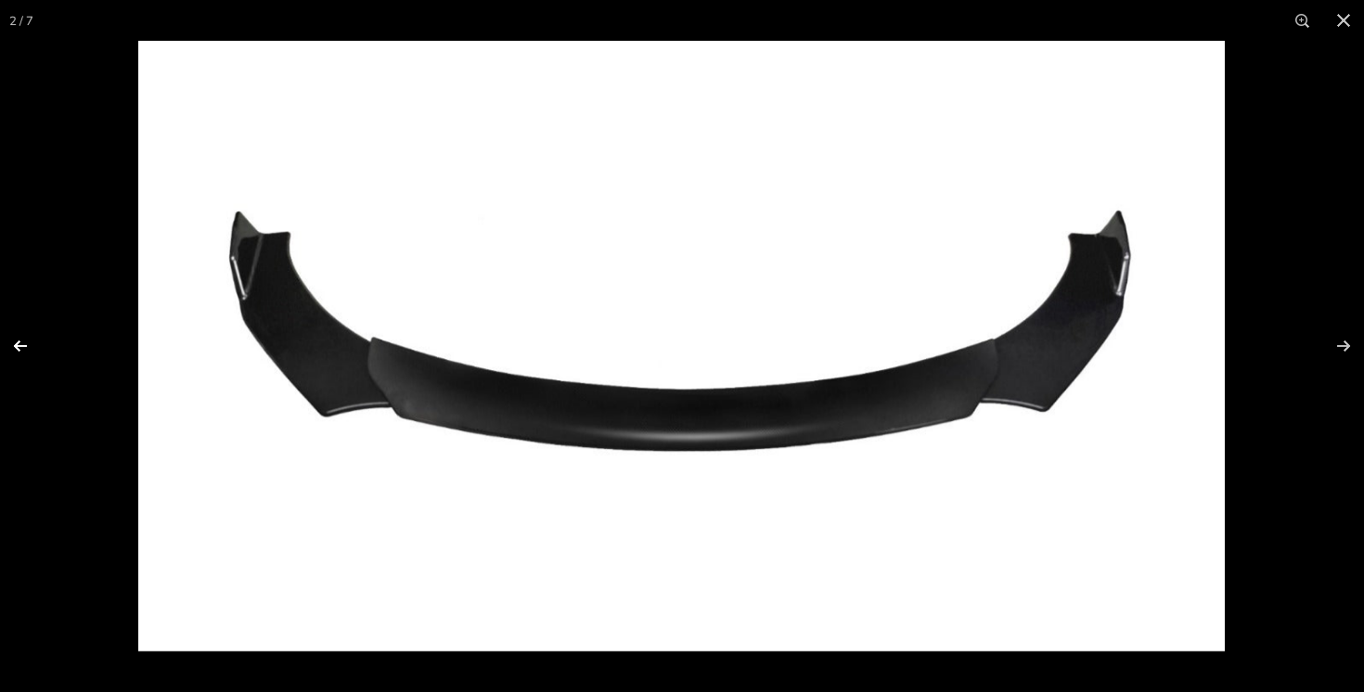
scroll to position [0, 0]
click at [16, 343] on button at bounding box center [32, 346] width 65 height 93
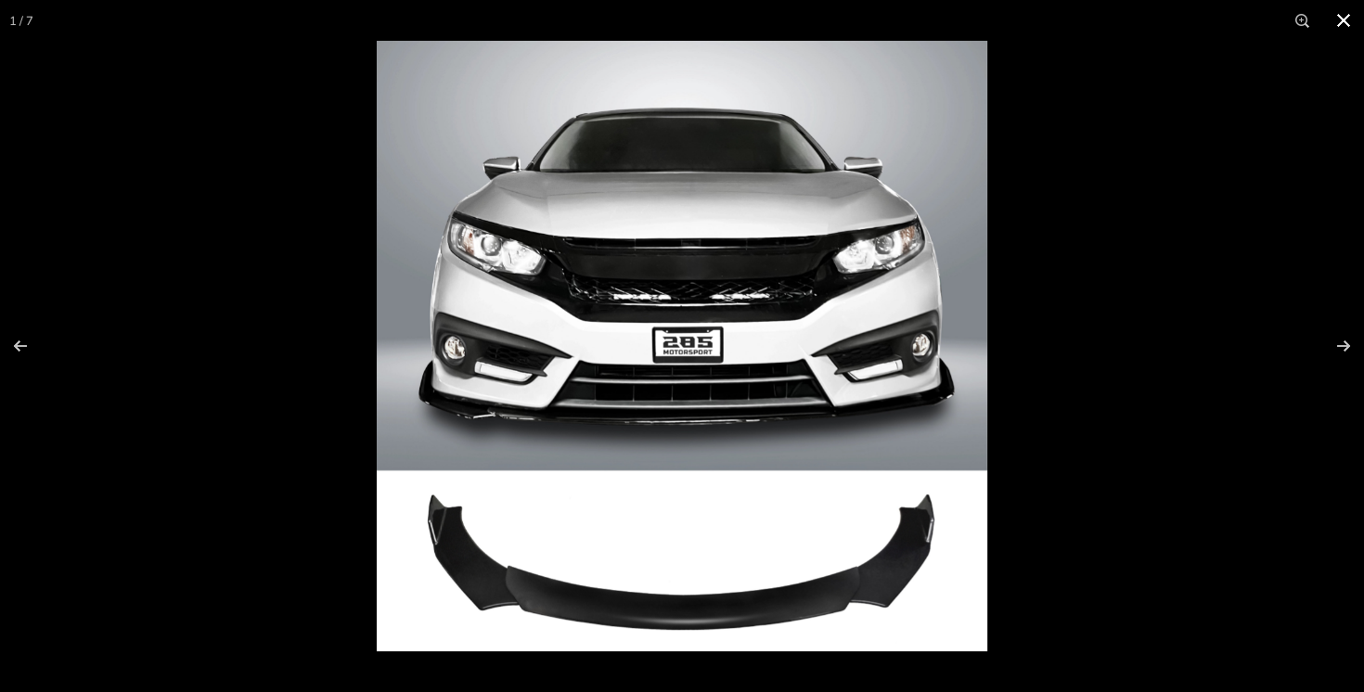
click at [1337, 20] on button at bounding box center [1343, 20] width 41 height 41
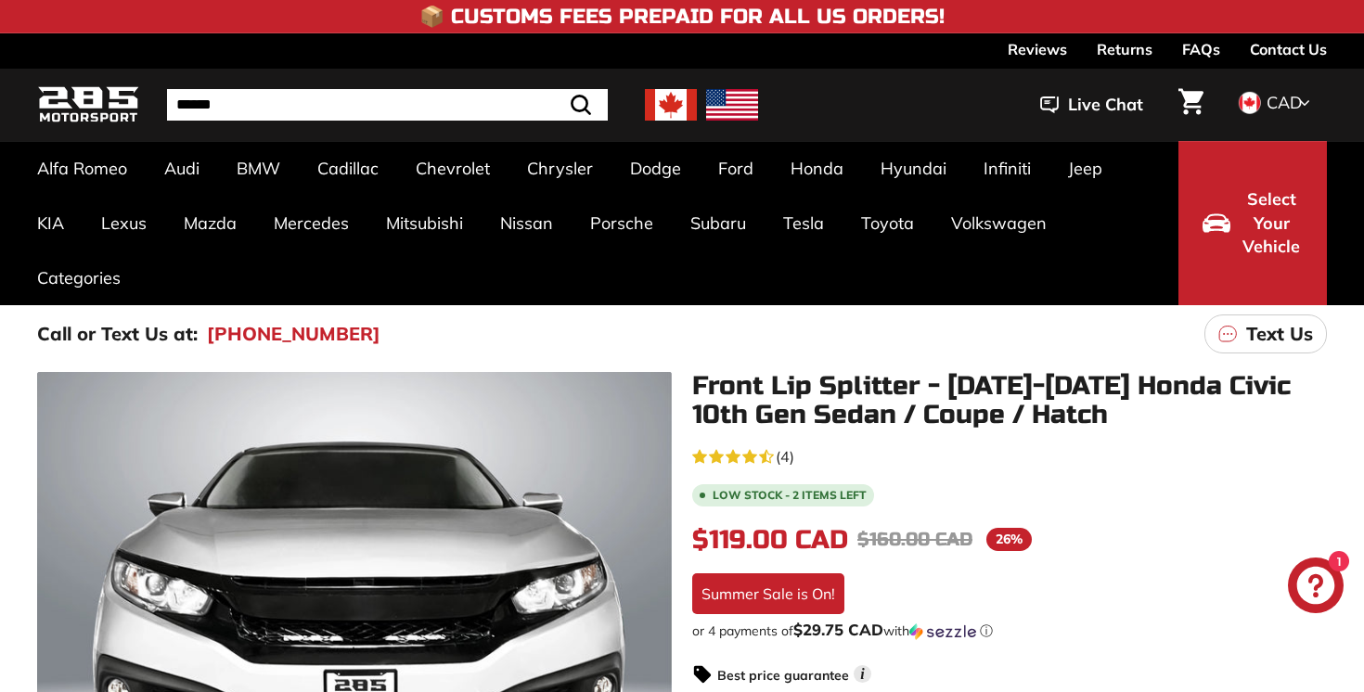
click at [1134, 45] on link "Returns" at bounding box center [1125, 49] width 56 height 32
